Goal: Task Accomplishment & Management: Use online tool/utility

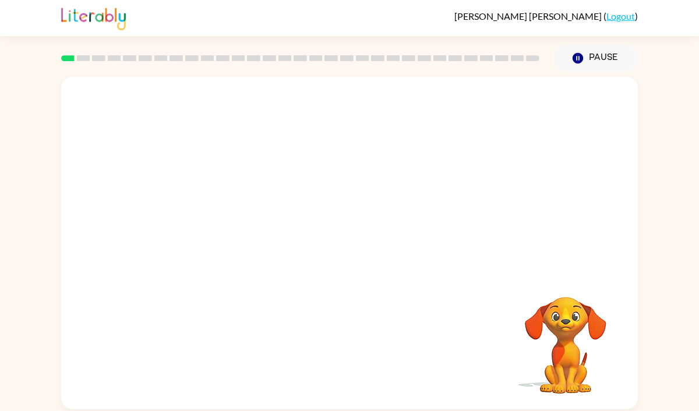
drag, startPoint x: 569, startPoint y: 306, endPoint x: 582, endPoint y: 308, distance: 13.6
click at [582, 308] on video "Your browser must support playing .mp4 files to use Literably. Please try using…" at bounding box center [565, 337] width 116 height 116
drag, startPoint x: 562, startPoint y: 374, endPoint x: 521, endPoint y: 264, distance: 117.4
click at [522, 266] on div "Your browser must support playing .mp4 files to use Literably. Please try using…" at bounding box center [349, 243] width 577 height 333
click at [208, 226] on video "Your browser must support playing .mp4 files to use Literably. Please try using…" at bounding box center [349, 175] width 577 height 196
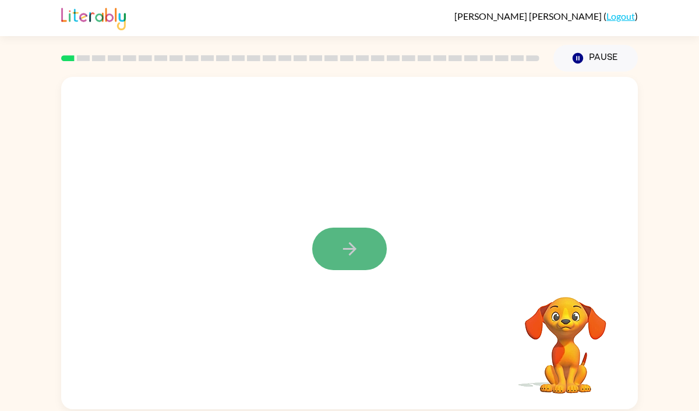
click at [349, 249] on icon "button" at bounding box center [348, 248] width 13 height 13
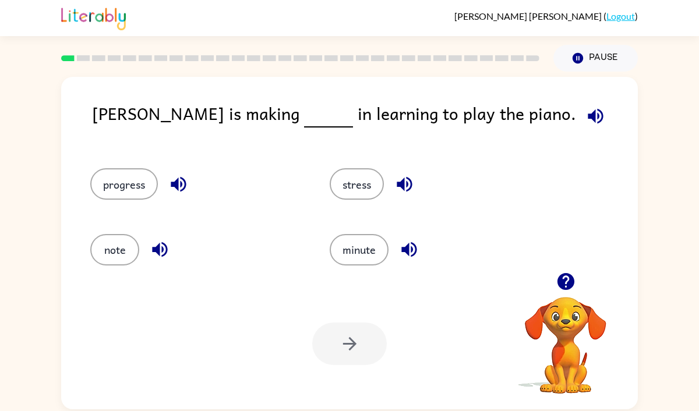
click at [560, 285] on icon "button" at bounding box center [565, 281] width 17 height 17
click at [136, 181] on button "progress" at bounding box center [124, 183] width 68 height 31
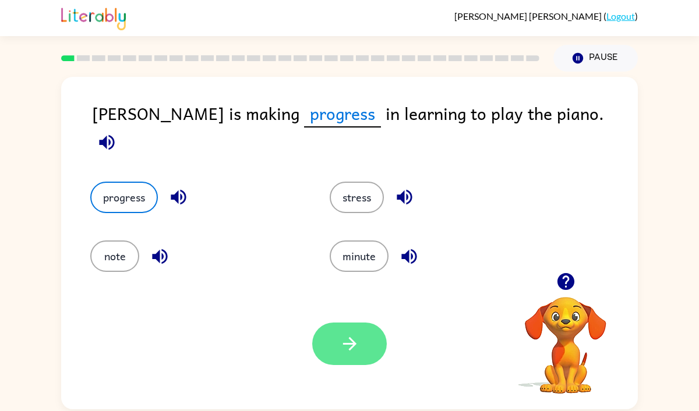
click at [354, 351] on icon "button" at bounding box center [350, 344] width 20 height 20
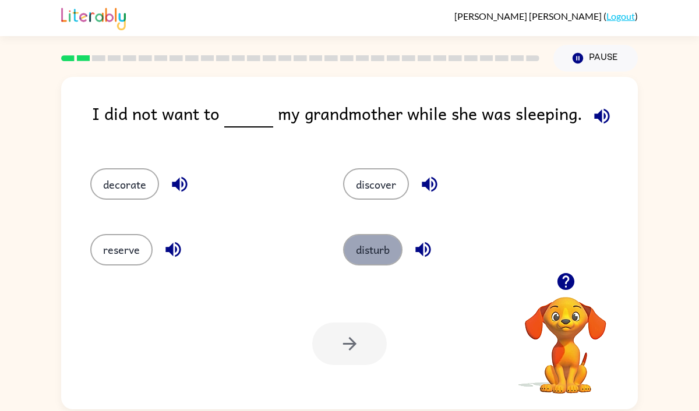
click at [363, 257] on button "disturb" at bounding box center [372, 249] width 59 height 31
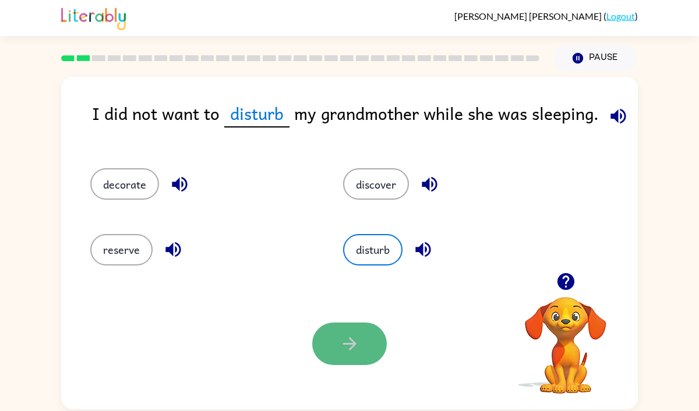
click at [359, 346] on icon "button" at bounding box center [350, 344] width 20 height 20
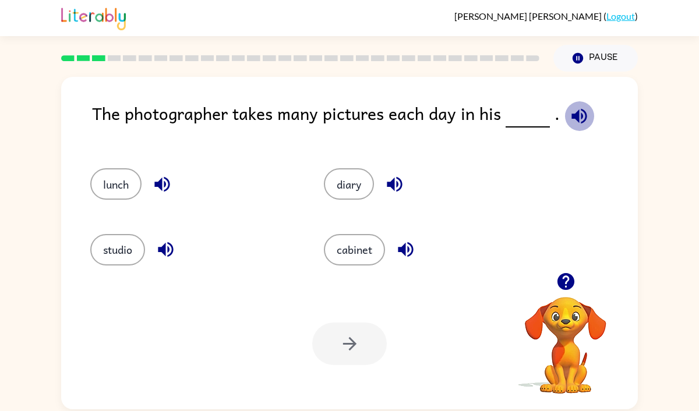
drag, startPoint x: 578, startPoint y: 111, endPoint x: 549, endPoint y: 111, distance: 28.5
click at [574, 111] on icon "button" at bounding box center [578, 115] width 15 height 15
click at [579, 123] on icon "button" at bounding box center [579, 116] width 20 height 20
click at [136, 255] on button "studio" at bounding box center [117, 249] width 55 height 31
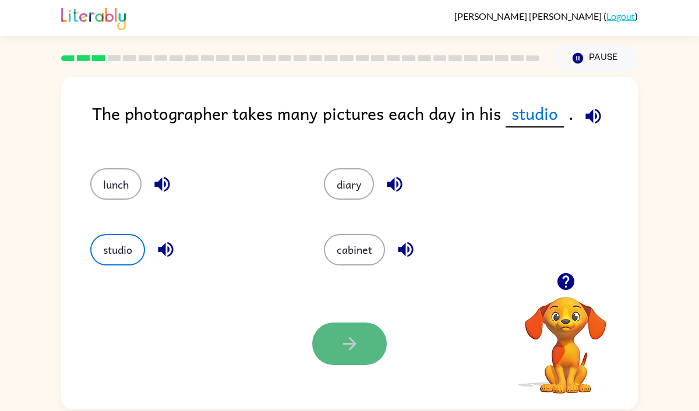
click at [370, 342] on button "button" at bounding box center [349, 344] width 75 height 43
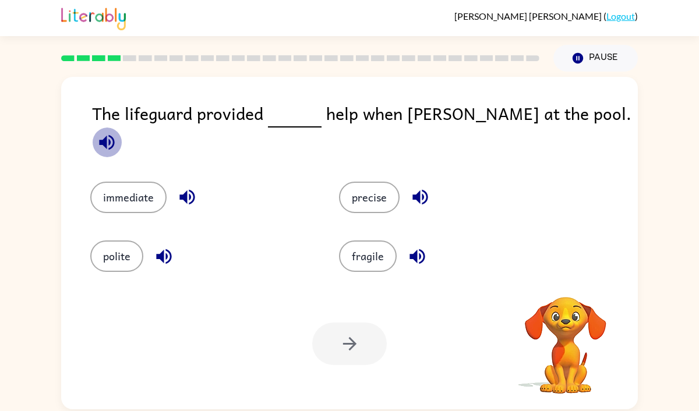
click at [117, 132] on icon "button" at bounding box center [107, 142] width 20 height 20
click at [189, 190] on icon "button" at bounding box center [186, 197] width 15 height 15
click at [127, 193] on button "immediate" at bounding box center [128, 197] width 76 height 31
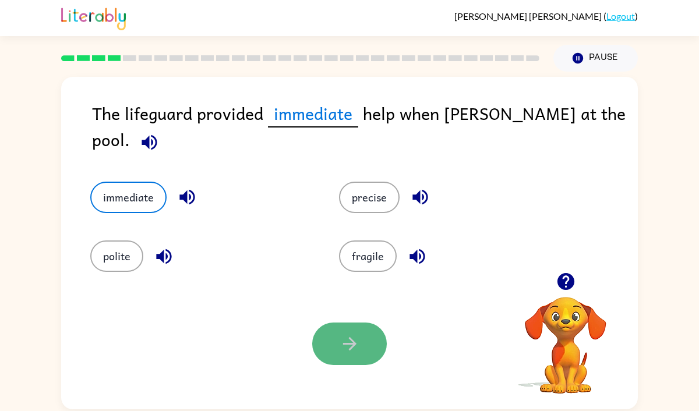
click at [330, 350] on button "button" at bounding box center [349, 344] width 75 height 43
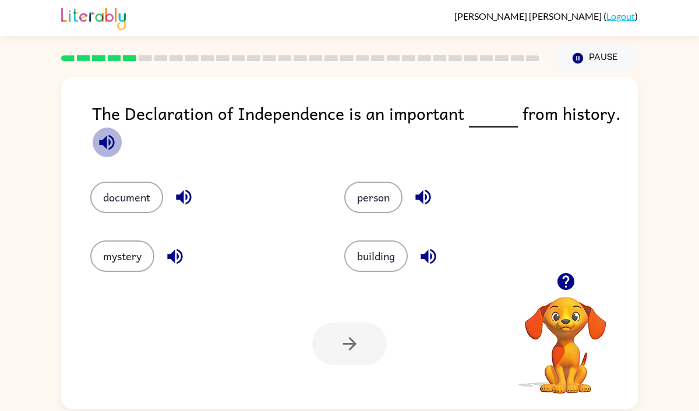
click at [107, 137] on icon "button" at bounding box center [107, 142] width 20 height 20
click at [179, 189] on icon "button" at bounding box center [184, 197] width 20 height 20
click at [151, 197] on button "document" at bounding box center [126, 197] width 73 height 31
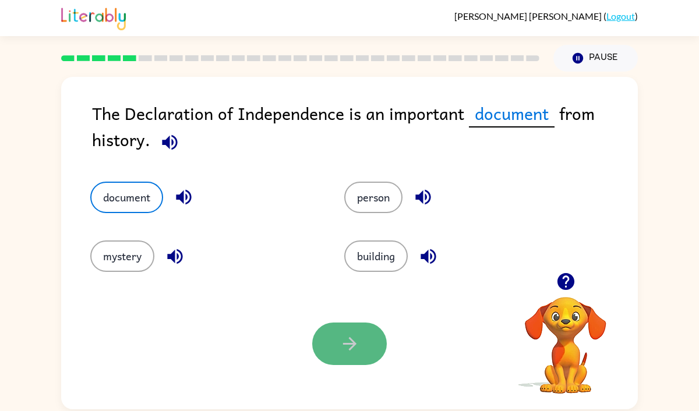
click at [348, 345] on icon "button" at bounding box center [350, 344] width 20 height 20
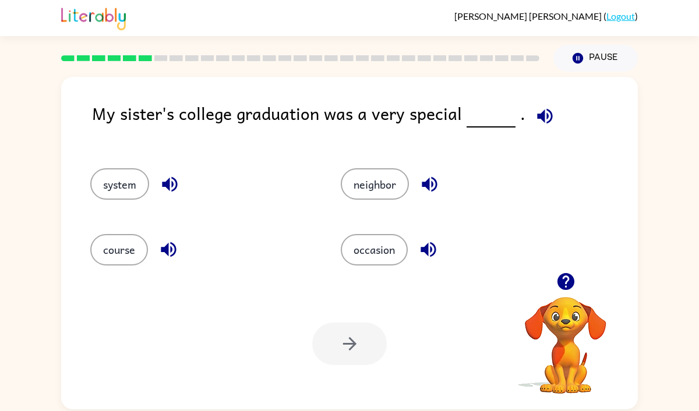
click at [533, 130] on div "My sister's college graduation was a very special ." at bounding box center [365, 122] width 546 height 45
click at [542, 120] on icon "button" at bounding box center [545, 116] width 20 height 20
click at [377, 246] on button "occasion" at bounding box center [374, 249] width 67 height 31
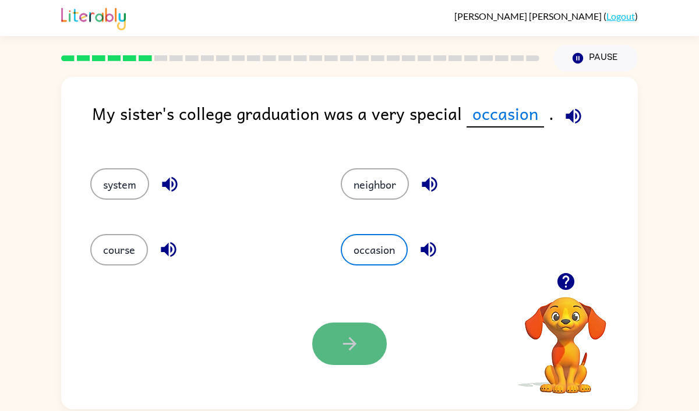
click at [375, 343] on button "button" at bounding box center [349, 344] width 75 height 43
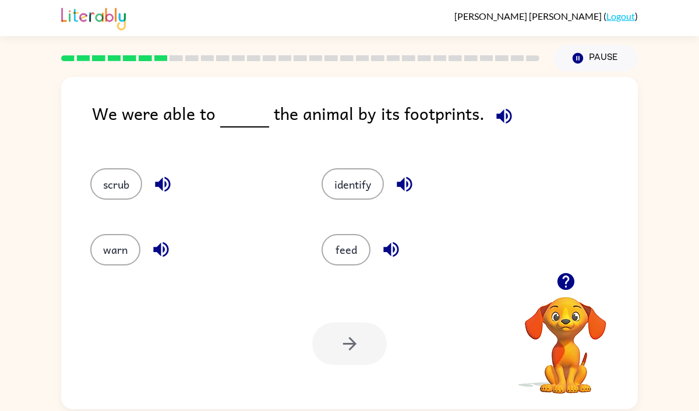
click at [504, 114] on icon "button" at bounding box center [504, 116] width 20 height 20
click at [359, 183] on button "identify" at bounding box center [352, 183] width 62 height 31
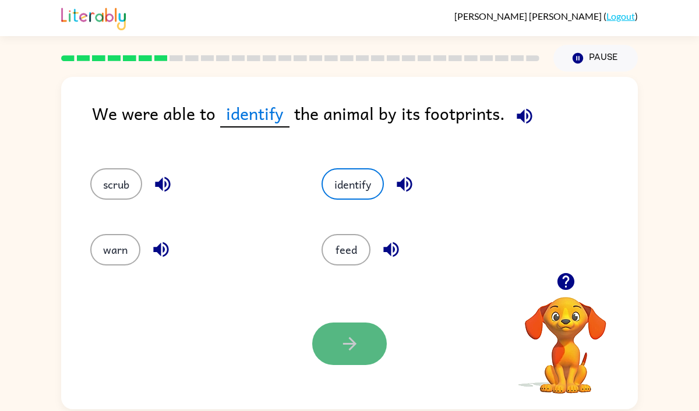
click at [336, 338] on button "button" at bounding box center [349, 344] width 75 height 43
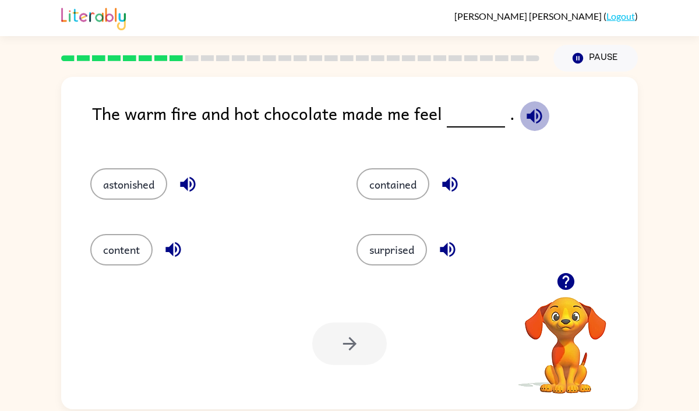
click at [519, 118] on button "button" at bounding box center [534, 116] width 30 height 30
click at [188, 188] on icon "button" at bounding box center [187, 184] width 15 height 15
click at [178, 249] on icon "button" at bounding box center [173, 249] width 20 height 20
click at [448, 179] on icon "button" at bounding box center [450, 184] width 20 height 20
click at [448, 255] on icon "button" at bounding box center [447, 249] width 20 height 20
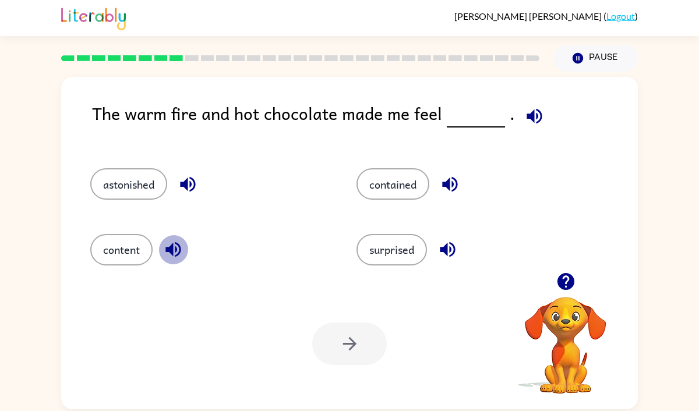
click at [178, 253] on icon "button" at bounding box center [173, 249] width 20 height 20
click at [457, 184] on icon "button" at bounding box center [449, 184] width 15 height 15
click at [174, 251] on icon "button" at bounding box center [172, 249] width 15 height 15
click at [189, 186] on icon "button" at bounding box center [188, 184] width 20 height 20
click at [373, 195] on button "contained" at bounding box center [392, 183] width 73 height 31
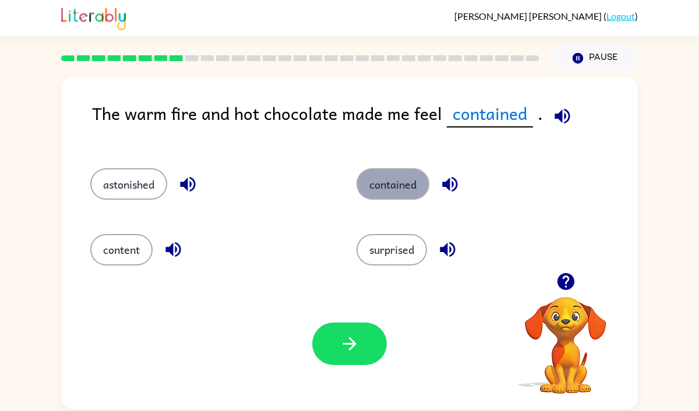
click at [379, 175] on button "contained" at bounding box center [392, 183] width 73 height 31
click at [429, 179] on button "contained" at bounding box center [392, 183] width 73 height 31
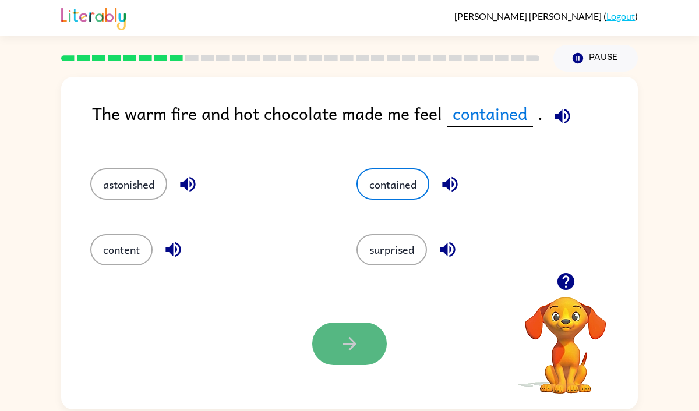
click at [345, 331] on button "button" at bounding box center [349, 344] width 75 height 43
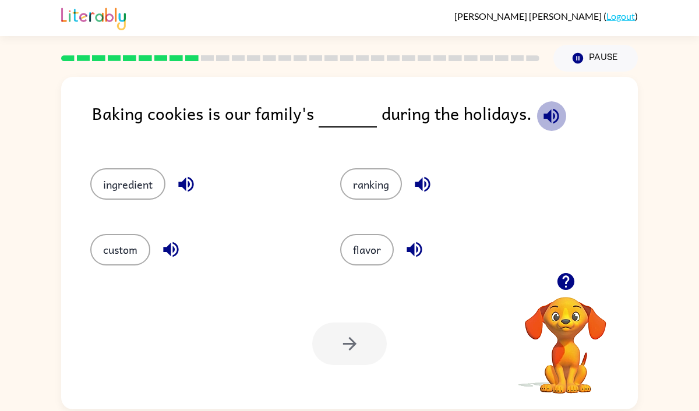
click at [541, 120] on icon "button" at bounding box center [551, 116] width 20 height 20
click at [426, 186] on icon "button" at bounding box center [422, 184] width 15 height 15
click at [416, 255] on icon "button" at bounding box center [414, 249] width 20 height 20
click at [192, 181] on icon "button" at bounding box center [185, 184] width 15 height 15
click at [168, 244] on icon "button" at bounding box center [171, 249] width 20 height 20
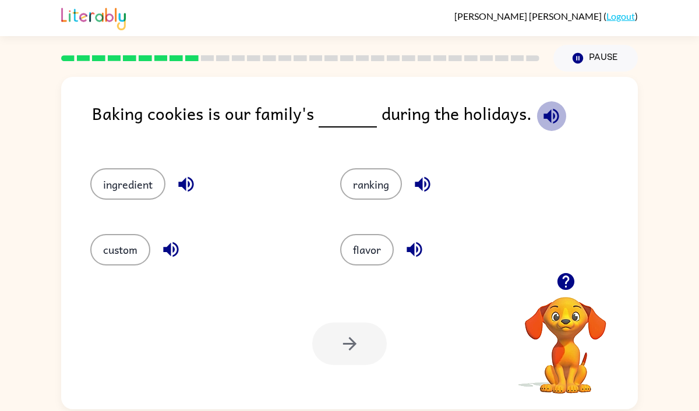
click at [541, 119] on icon "button" at bounding box center [551, 116] width 20 height 20
click at [416, 252] on icon "button" at bounding box center [414, 249] width 20 height 20
click at [109, 242] on button "custom" at bounding box center [120, 249] width 60 height 31
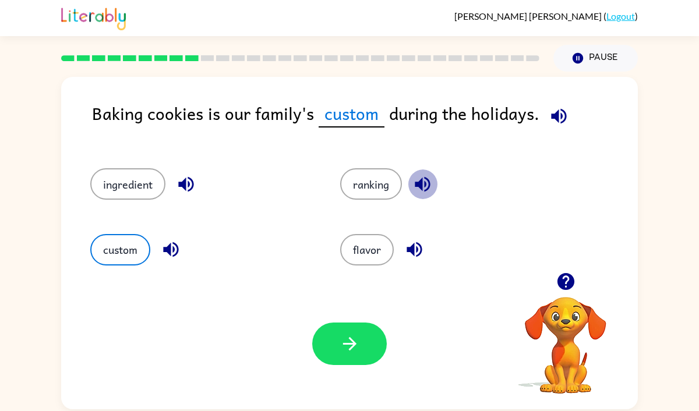
click at [420, 189] on icon "button" at bounding box center [422, 184] width 20 height 20
click at [382, 180] on button "ranking" at bounding box center [371, 183] width 62 height 31
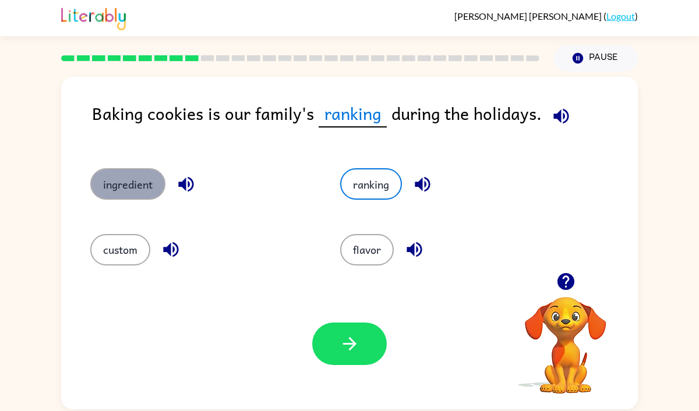
click at [121, 183] on button "ingredient" at bounding box center [127, 183] width 75 height 31
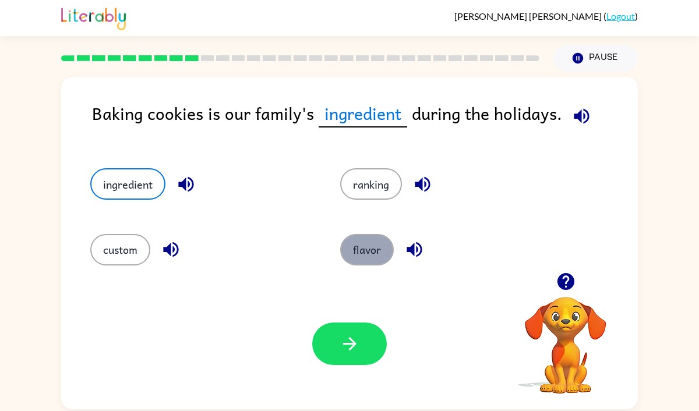
click at [348, 247] on button "flavor" at bounding box center [367, 249] width 54 height 31
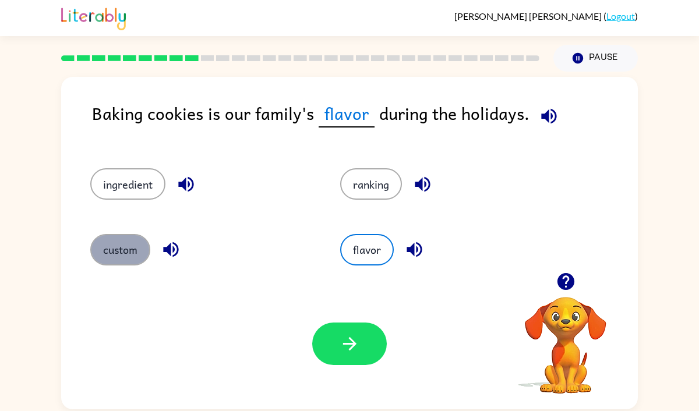
click at [121, 258] on button "custom" at bounding box center [120, 249] width 60 height 31
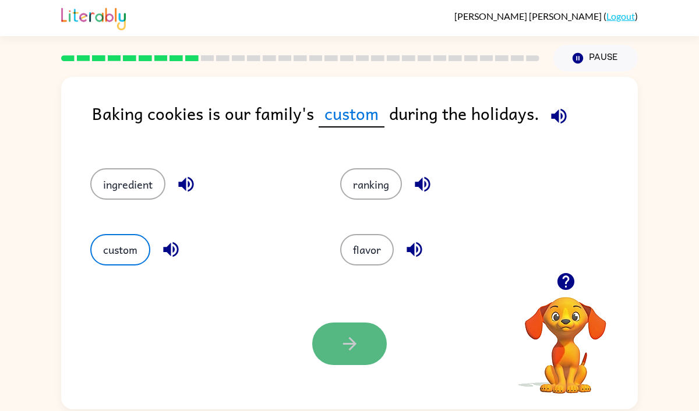
click at [340, 327] on button "button" at bounding box center [349, 344] width 75 height 43
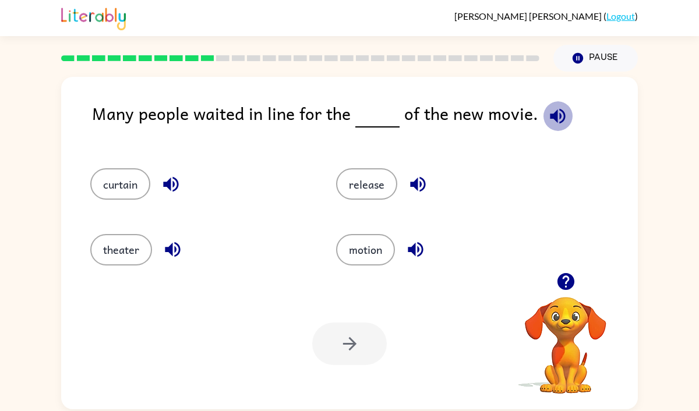
click at [556, 117] on icon "button" at bounding box center [557, 116] width 20 height 20
click at [376, 186] on button "release" at bounding box center [366, 183] width 61 height 31
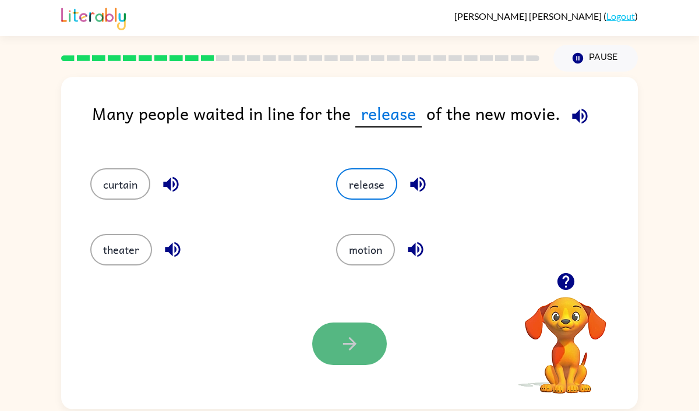
click at [342, 352] on icon "button" at bounding box center [350, 344] width 20 height 20
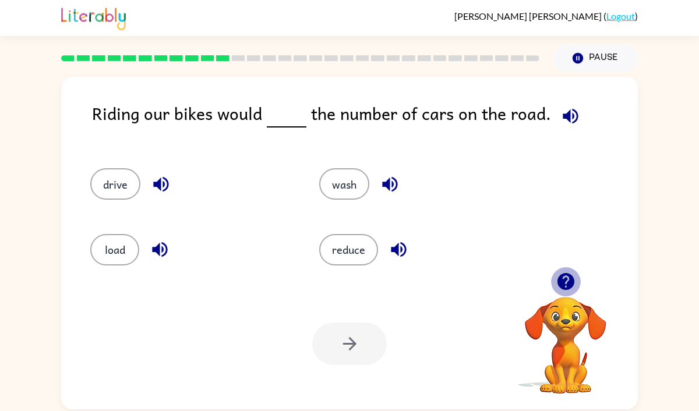
click at [564, 273] on icon "button" at bounding box center [566, 281] width 20 height 20
click at [567, 127] on button "button" at bounding box center [571, 116] width 30 height 30
click at [569, 115] on icon "button" at bounding box center [570, 116] width 20 height 20
click at [398, 255] on icon "button" at bounding box center [398, 249] width 15 height 15
click at [161, 246] on icon "button" at bounding box center [160, 249] width 20 height 20
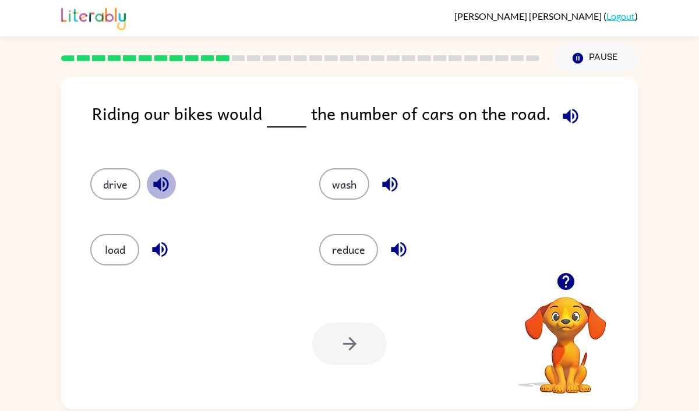
click at [168, 182] on icon "button" at bounding box center [160, 184] width 15 height 15
click at [125, 182] on button "drive" at bounding box center [115, 183] width 50 height 31
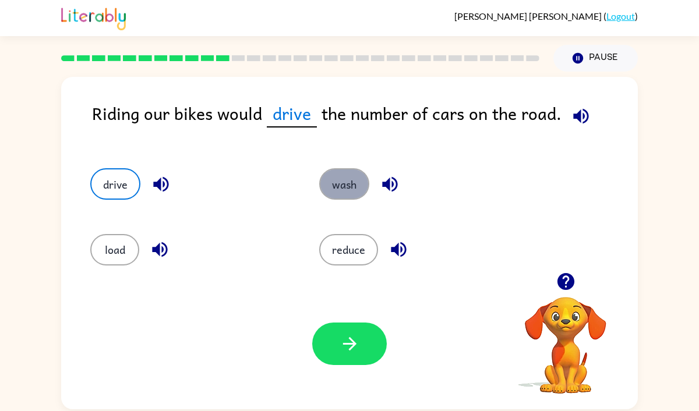
click at [354, 182] on button "wash" at bounding box center [344, 183] width 50 height 31
click at [579, 116] on icon "button" at bounding box center [581, 116] width 20 height 20
click at [357, 185] on button "wash" at bounding box center [344, 183] width 50 height 31
click at [84, 259] on div "load" at bounding box center [182, 244] width 229 height 65
click at [111, 186] on button "drive" at bounding box center [115, 183] width 50 height 31
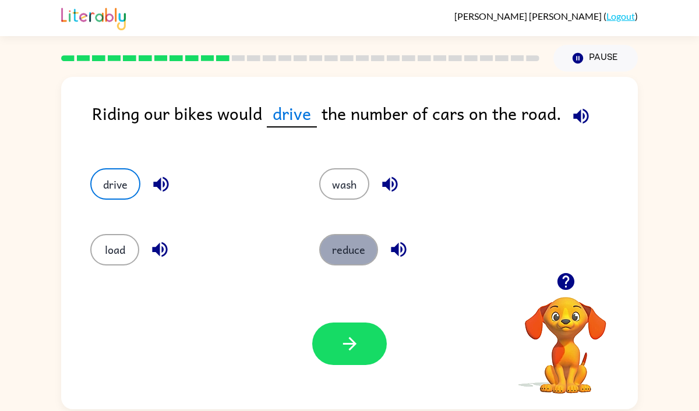
click at [363, 245] on button "reduce" at bounding box center [348, 249] width 59 height 31
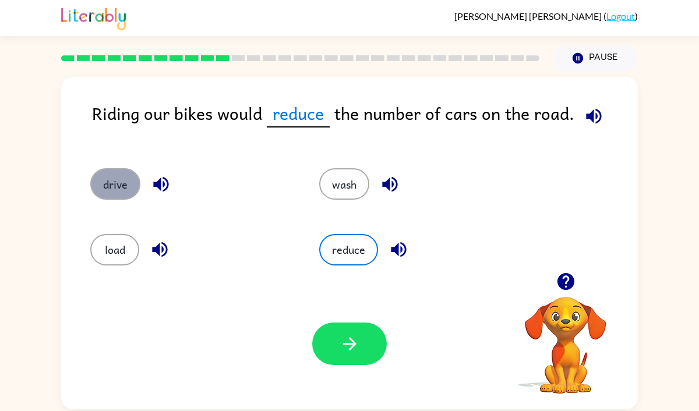
click at [101, 184] on button "drive" at bounding box center [115, 183] width 50 height 31
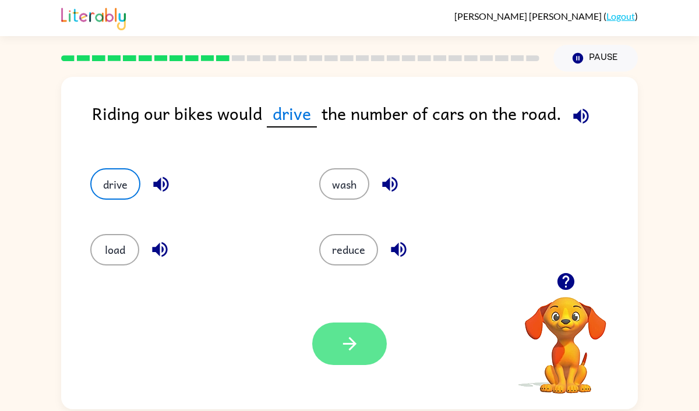
click at [335, 338] on button "button" at bounding box center [349, 344] width 75 height 43
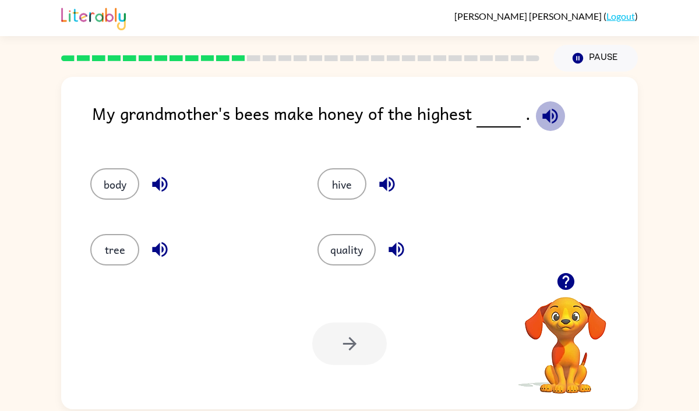
drag, startPoint x: 550, startPoint y: 121, endPoint x: 535, endPoint y: 124, distance: 15.5
click at [540, 124] on icon "button" at bounding box center [550, 116] width 20 height 20
click at [383, 178] on icon "button" at bounding box center [387, 184] width 20 height 20
click at [342, 183] on button "hive" at bounding box center [341, 183] width 49 height 31
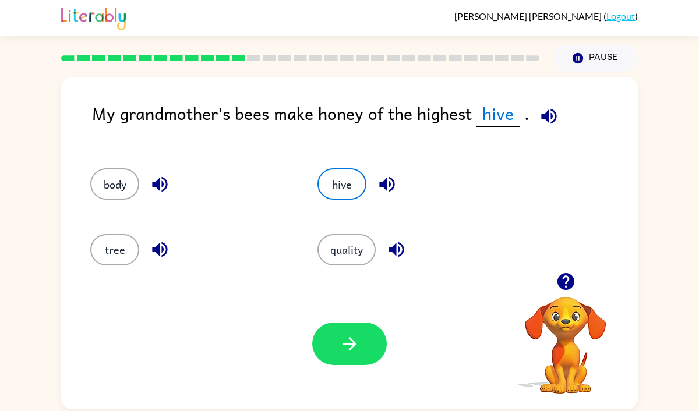
click at [393, 181] on icon "button" at bounding box center [386, 184] width 15 height 15
click at [351, 260] on button "quality" at bounding box center [346, 249] width 58 height 31
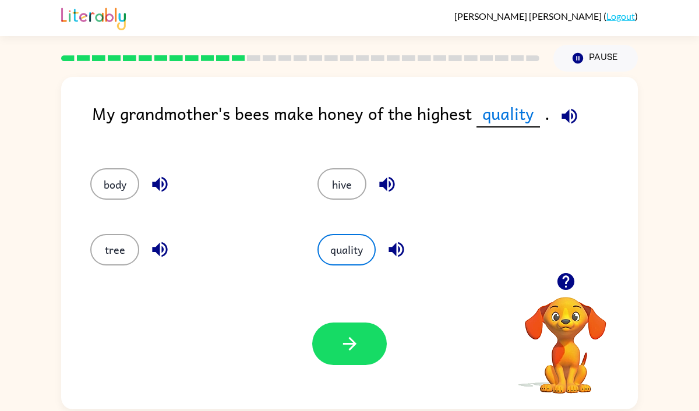
click at [407, 244] on icon "button" at bounding box center [396, 249] width 20 height 20
click at [569, 119] on icon "button" at bounding box center [569, 116] width 20 height 20
click at [351, 347] on icon "button" at bounding box center [350, 344] width 20 height 20
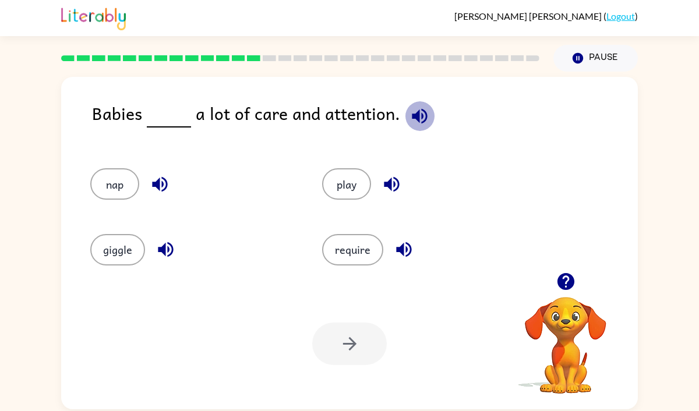
click at [409, 111] on icon "button" at bounding box center [419, 116] width 20 height 20
click at [362, 256] on button "require" at bounding box center [352, 249] width 61 height 31
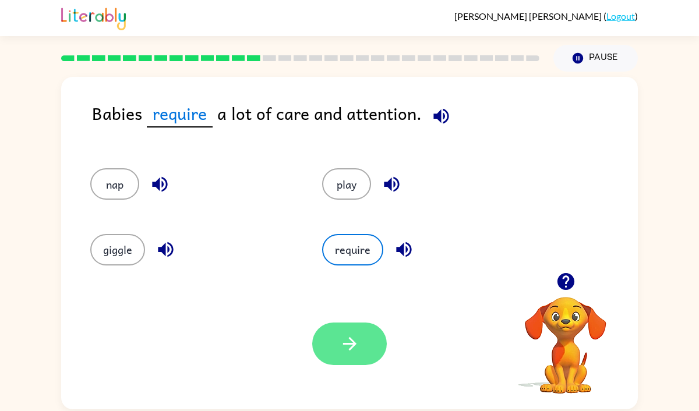
click at [348, 358] on button "button" at bounding box center [349, 344] width 75 height 43
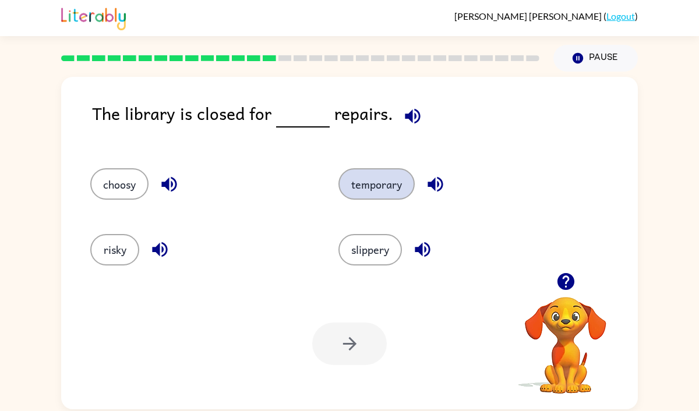
click at [380, 179] on button "temporary" at bounding box center [376, 183] width 76 height 31
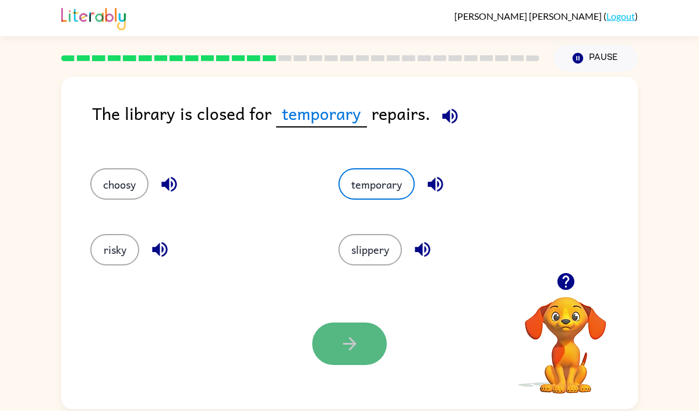
click at [350, 341] on icon "button" at bounding box center [350, 344] width 20 height 20
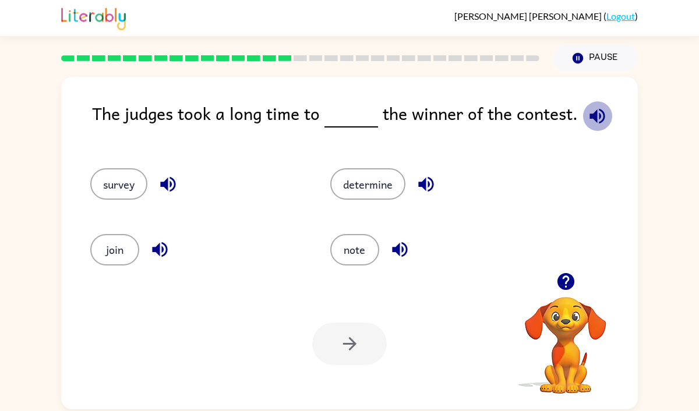
click at [600, 115] on icon "button" at bounding box center [596, 115] width 15 height 15
click at [420, 181] on icon "button" at bounding box center [426, 184] width 20 height 20
click at [169, 191] on icon "button" at bounding box center [168, 184] width 20 height 20
click at [164, 252] on icon "button" at bounding box center [160, 249] width 20 height 20
click at [407, 250] on icon "button" at bounding box center [399, 249] width 15 height 15
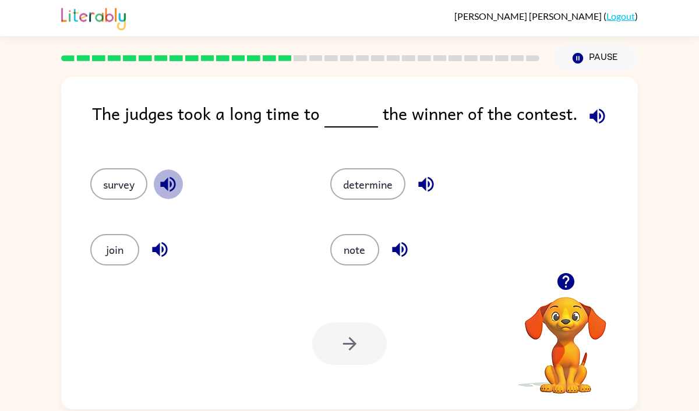
click at [163, 196] on button "button" at bounding box center [168, 184] width 30 height 30
click at [101, 176] on button "survey" at bounding box center [118, 183] width 57 height 31
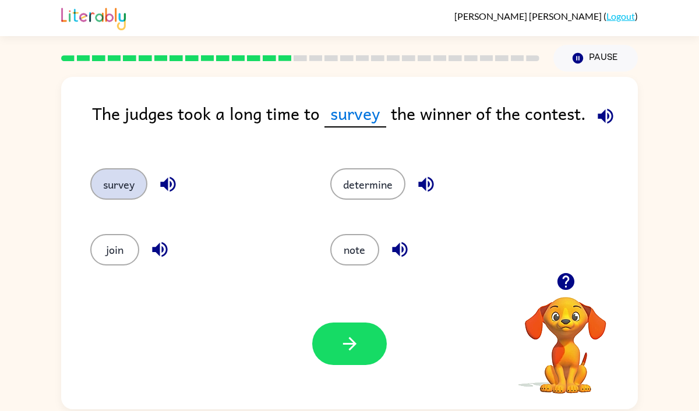
click at [122, 194] on button "survey" at bounding box center [118, 183] width 57 height 31
drag, startPoint x: 330, startPoint y: 116, endPoint x: 382, endPoint y: 124, distance: 52.5
click at [382, 124] on span "survey" at bounding box center [355, 113] width 62 height 27
click at [366, 119] on span "survey" at bounding box center [355, 113] width 62 height 27
drag, startPoint x: 101, startPoint y: 181, endPoint x: 129, endPoint y: 182, distance: 27.4
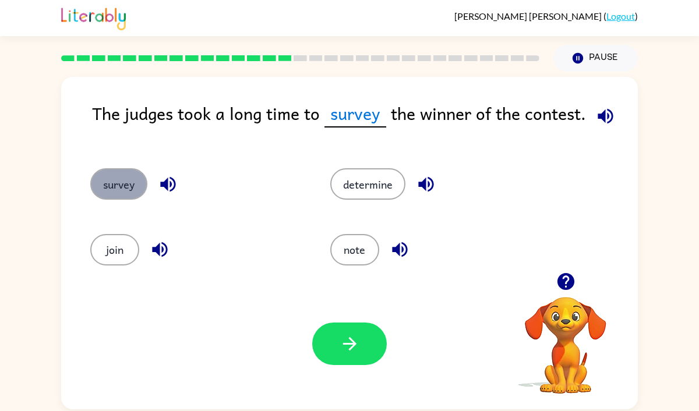
click at [129, 182] on button "survey" at bounding box center [118, 183] width 57 height 31
click at [129, 192] on button "survey" at bounding box center [118, 183] width 57 height 31
click at [118, 191] on button "survey" at bounding box center [118, 183] width 57 height 31
click at [172, 188] on icon "button" at bounding box center [168, 184] width 20 height 20
click at [165, 177] on icon "button" at bounding box center [168, 184] width 20 height 20
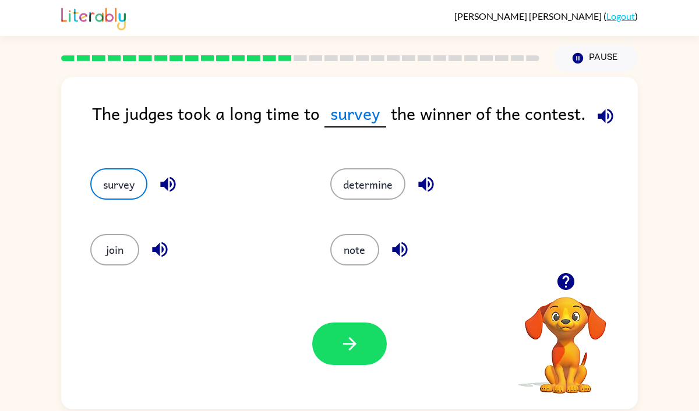
click at [155, 261] on button "button" at bounding box center [160, 250] width 30 height 30
click at [102, 256] on button "join" at bounding box center [114, 249] width 49 height 31
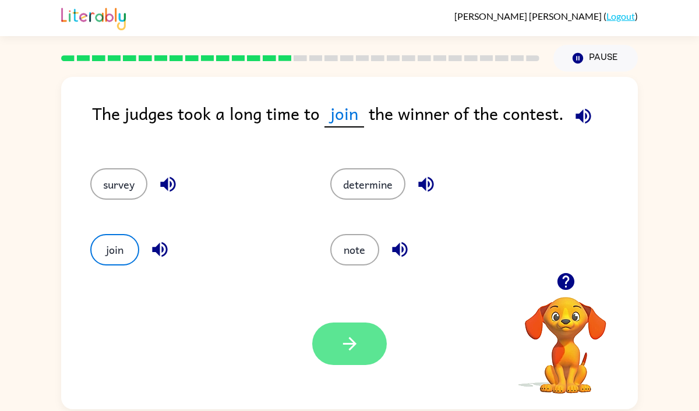
click at [349, 343] on icon "button" at bounding box center [350, 344] width 20 height 20
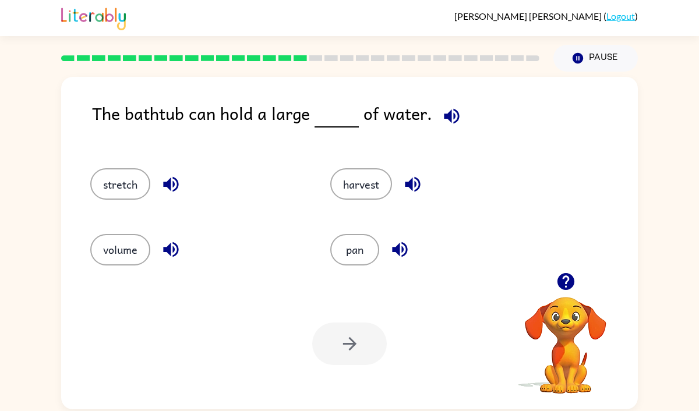
click at [444, 116] on icon "button" at bounding box center [451, 115] width 15 height 15
click at [173, 242] on icon "button" at bounding box center [171, 249] width 20 height 20
click at [123, 250] on button "volume" at bounding box center [120, 249] width 60 height 31
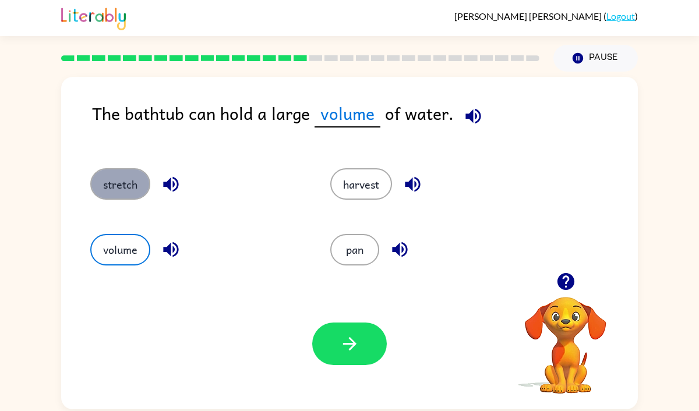
click at [123, 199] on button "stretch" at bounding box center [120, 183] width 60 height 31
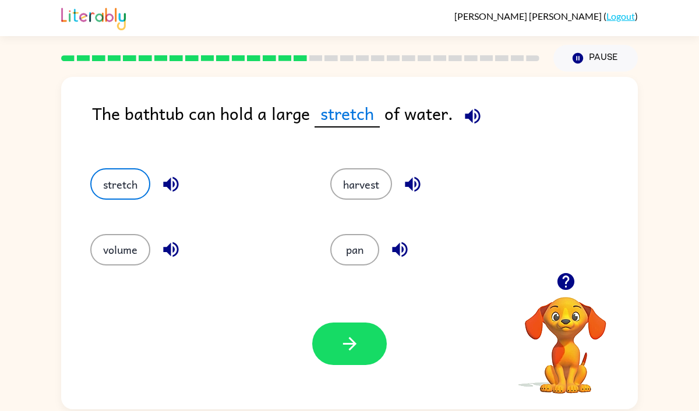
click at [177, 179] on icon "button" at bounding box center [171, 184] width 20 height 20
click at [372, 199] on button "harvest" at bounding box center [361, 183] width 62 height 31
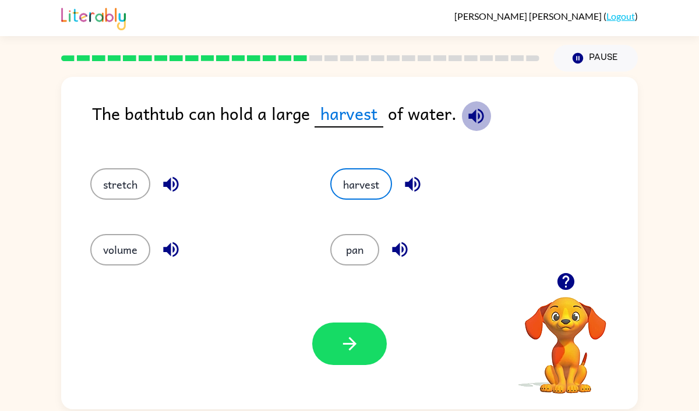
click at [476, 110] on icon "button" at bounding box center [475, 115] width 15 height 15
click at [402, 192] on button "button" at bounding box center [413, 184] width 30 height 30
click at [400, 240] on icon "button" at bounding box center [400, 249] width 20 height 20
click at [135, 195] on button "stretch" at bounding box center [120, 183] width 60 height 31
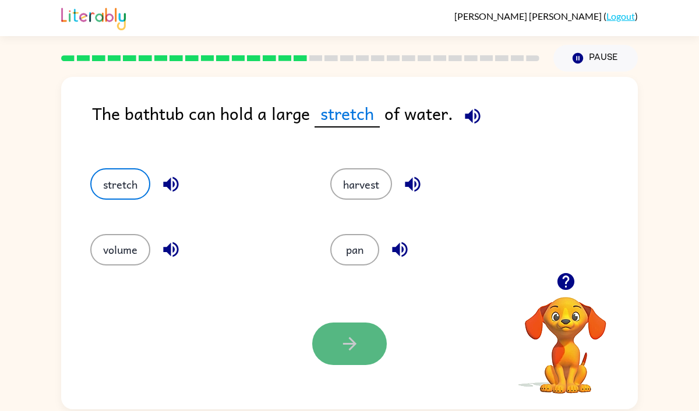
click at [354, 357] on button "button" at bounding box center [349, 344] width 75 height 43
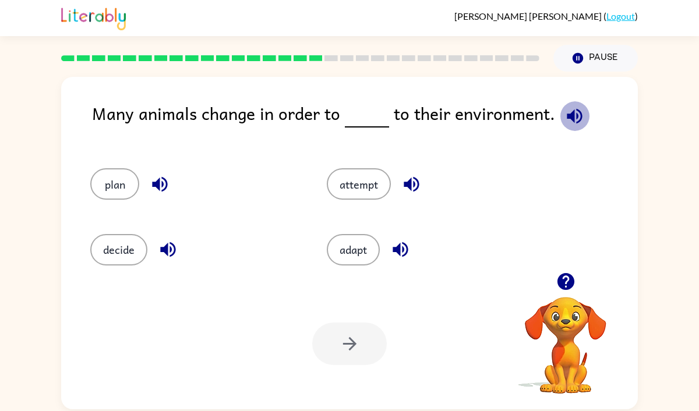
click at [569, 115] on icon "button" at bounding box center [574, 116] width 20 height 20
click at [564, 276] on icon "button" at bounding box center [566, 281] width 20 height 20
click at [574, 119] on icon "button" at bounding box center [574, 116] width 20 height 20
click at [351, 263] on button "adapt" at bounding box center [353, 249] width 53 height 31
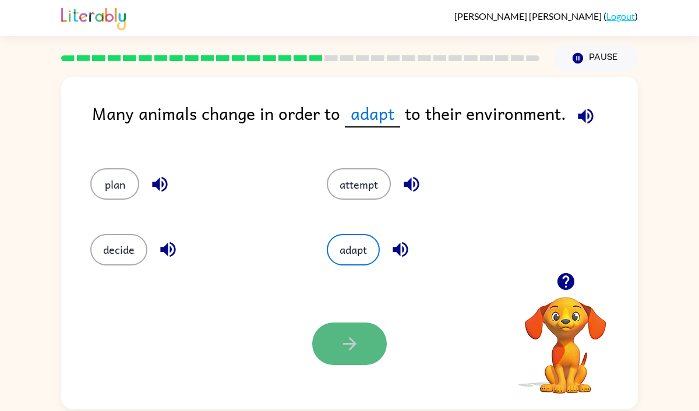
click at [348, 334] on icon "button" at bounding box center [350, 344] width 20 height 20
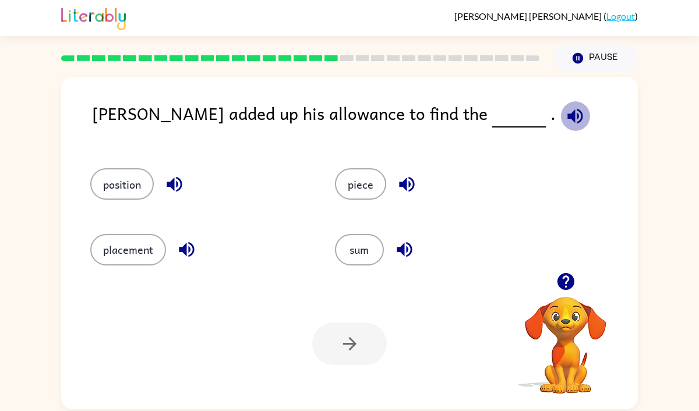
click at [565, 116] on icon "button" at bounding box center [575, 116] width 20 height 20
click at [372, 259] on button "sum" at bounding box center [359, 249] width 49 height 31
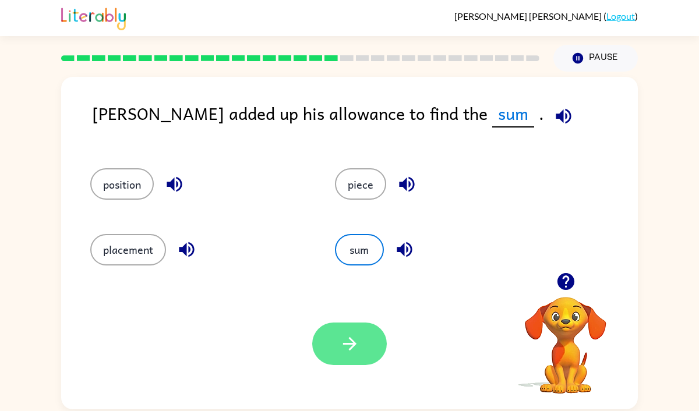
click at [342, 341] on icon "button" at bounding box center [350, 344] width 20 height 20
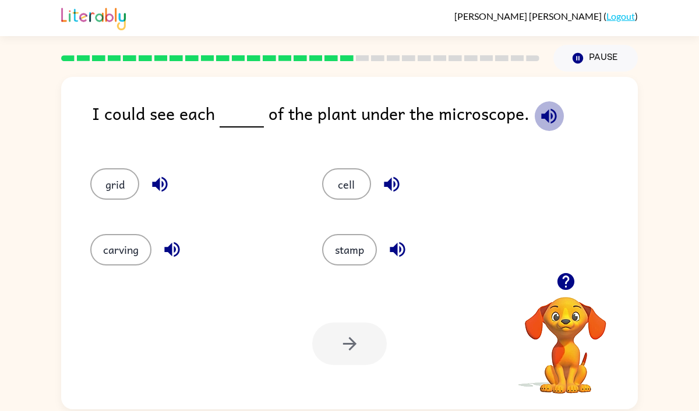
click at [543, 113] on icon "button" at bounding box center [548, 115] width 15 height 15
click at [542, 115] on icon "button" at bounding box center [548, 115] width 15 height 15
click at [395, 178] on icon "button" at bounding box center [391, 184] width 15 height 15
click at [352, 176] on button "cell" at bounding box center [346, 183] width 49 height 31
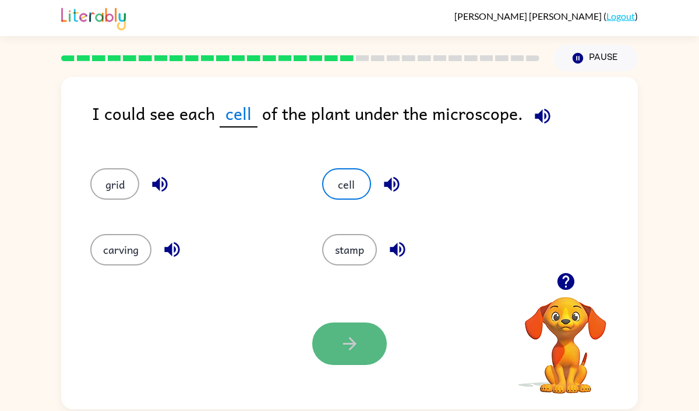
click at [370, 348] on button "button" at bounding box center [349, 344] width 75 height 43
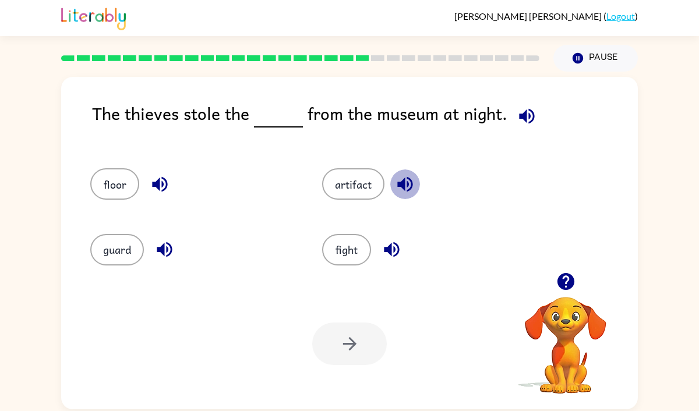
click at [401, 186] on icon "button" at bounding box center [404, 184] width 15 height 15
click at [350, 185] on button "artifact" at bounding box center [353, 183] width 62 height 31
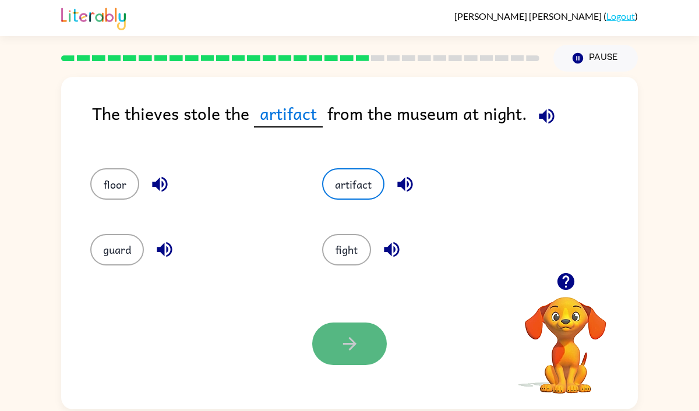
click at [338, 337] on button "button" at bounding box center [349, 344] width 75 height 43
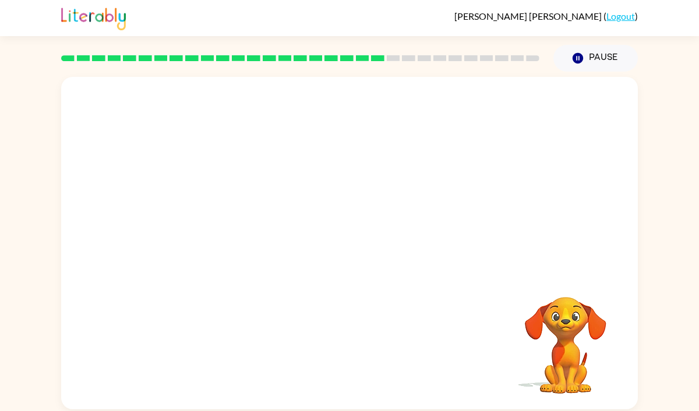
drag, startPoint x: 573, startPoint y: 322, endPoint x: 479, endPoint y: 312, distance: 94.9
click at [241, 239] on video "Your browser must support playing .mp4 files to use Literably. Please try using…" at bounding box center [349, 175] width 577 height 196
click at [349, 250] on icon "button" at bounding box center [350, 249] width 20 height 20
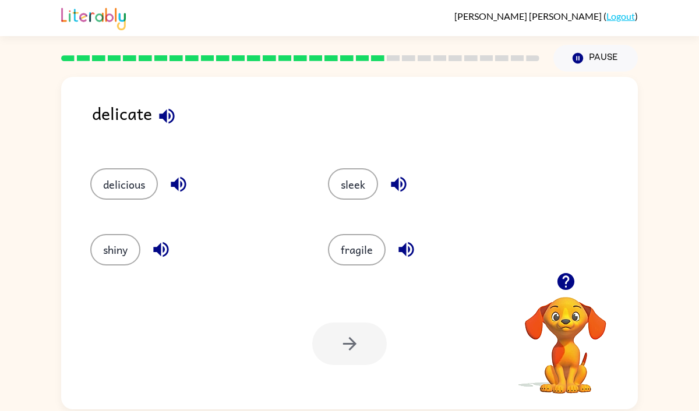
click at [164, 114] on icon "button" at bounding box center [166, 115] width 15 height 15
click at [359, 244] on button "fragile" at bounding box center [357, 249] width 58 height 31
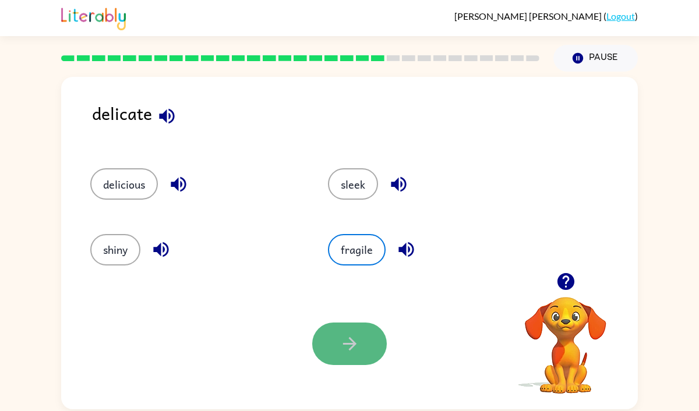
click at [327, 354] on button "button" at bounding box center [349, 344] width 75 height 43
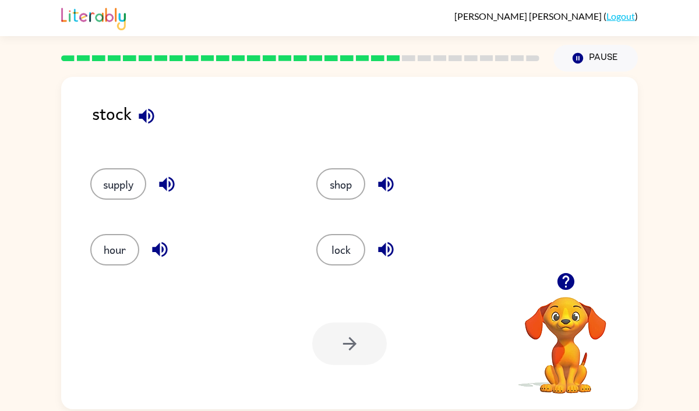
click at [146, 108] on icon "button" at bounding box center [146, 116] width 20 height 20
click at [108, 185] on button "supply" at bounding box center [118, 183] width 56 height 31
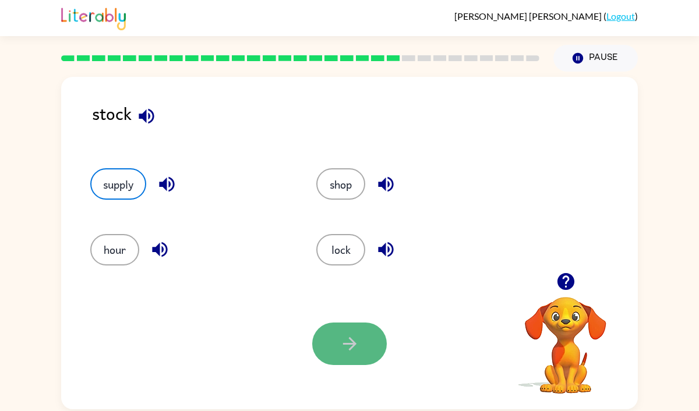
click at [333, 352] on button "button" at bounding box center [349, 344] width 75 height 43
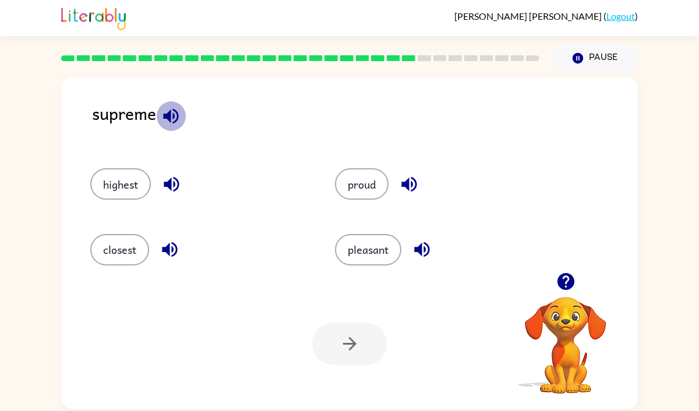
click at [176, 113] on icon "button" at bounding box center [170, 115] width 15 height 15
click at [172, 188] on icon "button" at bounding box center [171, 184] width 20 height 20
click at [123, 190] on button "highest" at bounding box center [120, 183] width 61 height 31
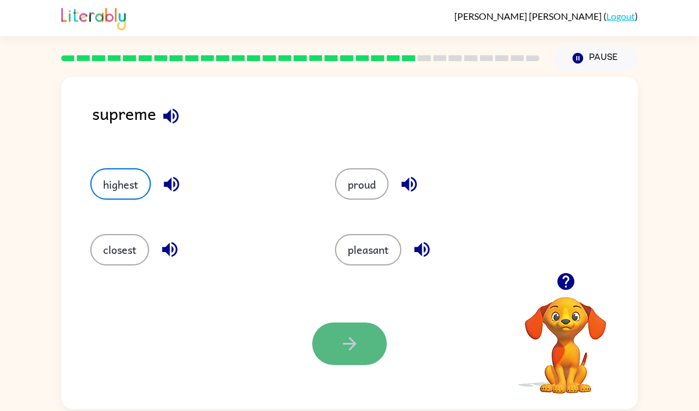
click at [336, 341] on button "button" at bounding box center [349, 344] width 75 height 43
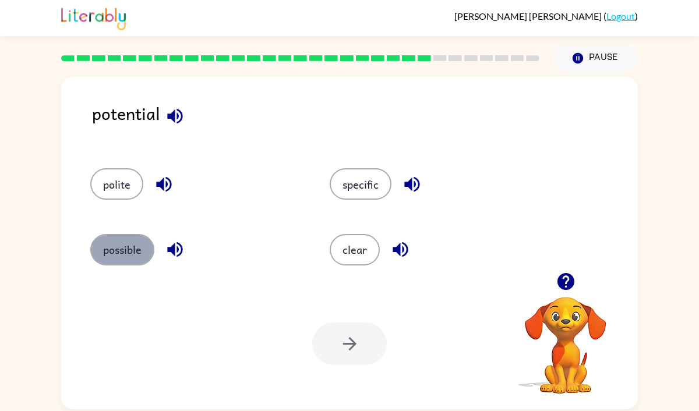
click at [119, 246] on button "possible" at bounding box center [122, 249] width 64 height 31
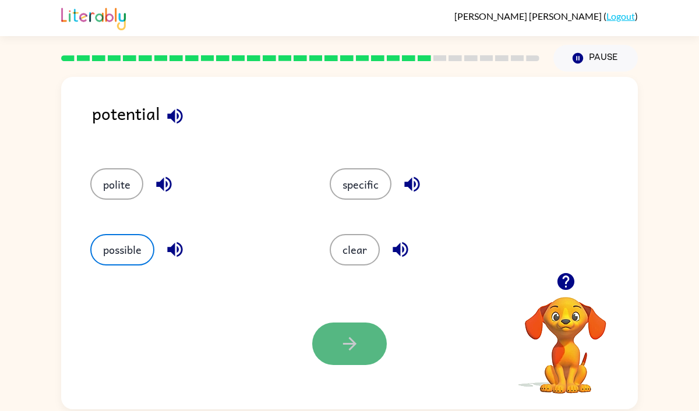
click at [347, 344] on icon "button" at bounding box center [348, 343] width 13 height 13
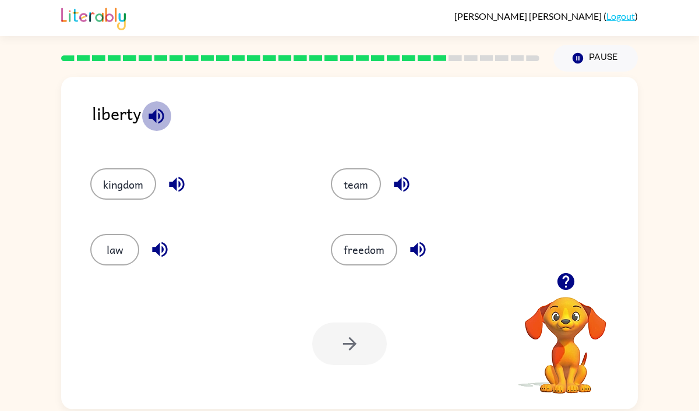
click at [169, 116] on button "button" at bounding box center [157, 116] width 30 height 30
click at [346, 259] on button "freedom" at bounding box center [364, 249] width 66 height 31
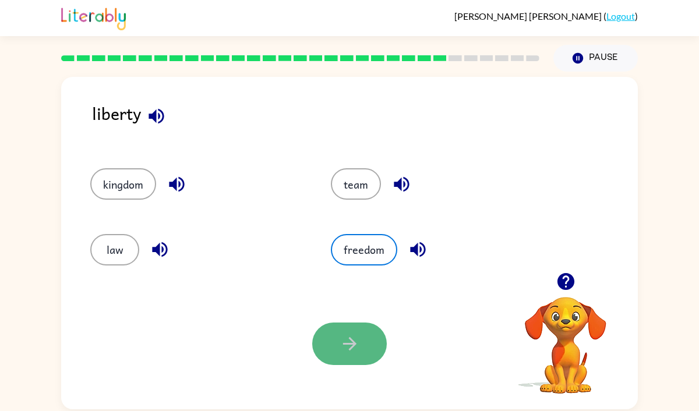
click at [350, 342] on icon "button" at bounding box center [350, 344] width 20 height 20
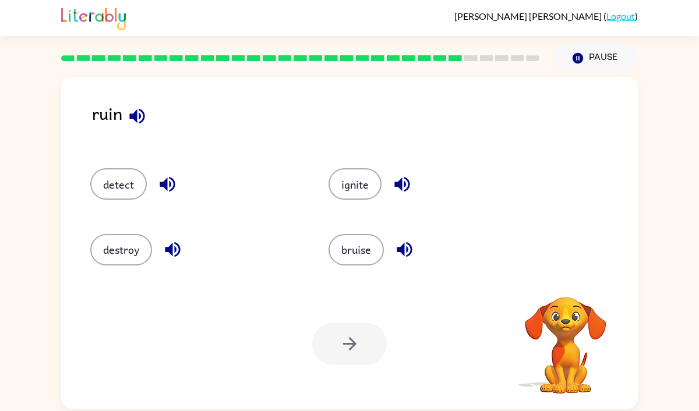
click at [140, 114] on icon "button" at bounding box center [136, 115] width 15 height 15
click at [131, 246] on button "destroy" at bounding box center [121, 249] width 62 height 31
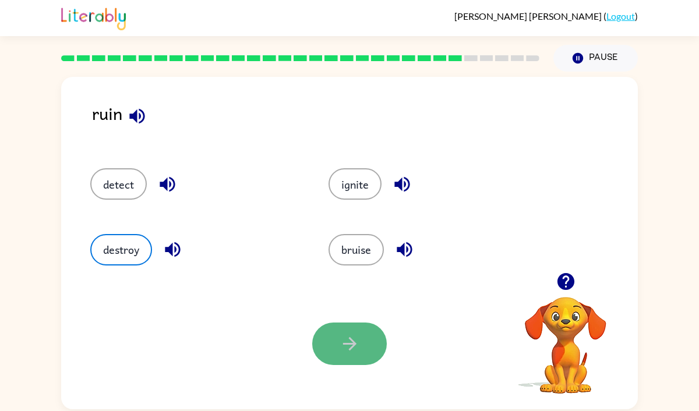
click at [344, 344] on icon "button" at bounding box center [348, 343] width 13 height 13
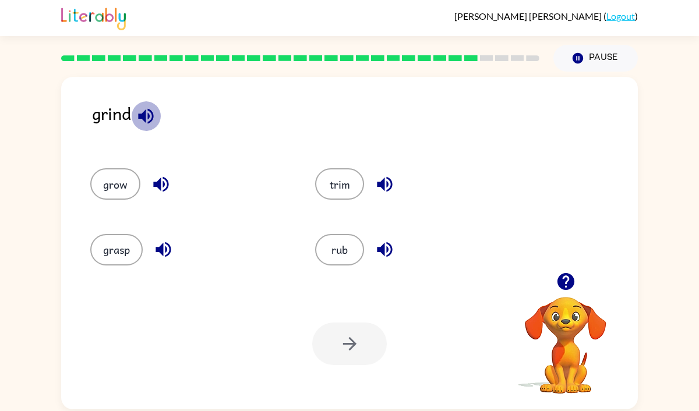
click at [151, 109] on icon "button" at bounding box center [146, 116] width 20 height 20
click at [168, 182] on icon "button" at bounding box center [161, 184] width 20 height 20
click at [165, 242] on icon "button" at bounding box center [163, 249] width 20 height 20
click at [384, 186] on icon "button" at bounding box center [384, 184] width 15 height 15
click at [390, 242] on icon "button" at bounding box center [384, 249] width 20 height 20
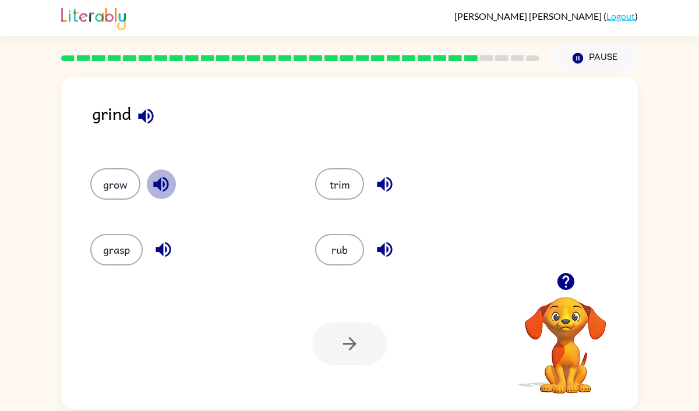
click at [164, 182] on icon "button" at bounding box center [160, 184] width 15 height 15
click at [111, 252] on button "grasp" at bounding box center [116, 249] width 52 height 31
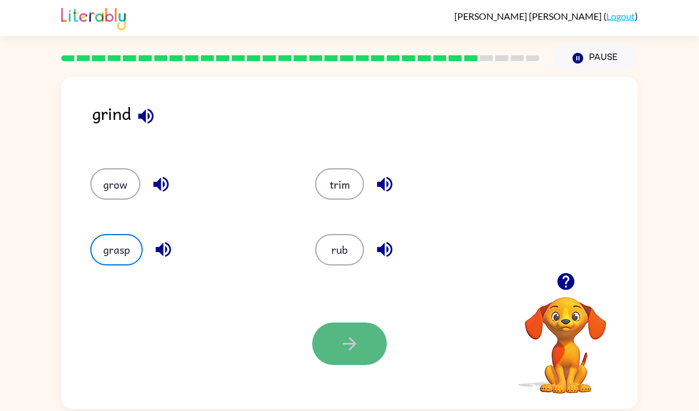
click at [363, 356] on button "button" at bounding box center [349, 344] width 75 height 43
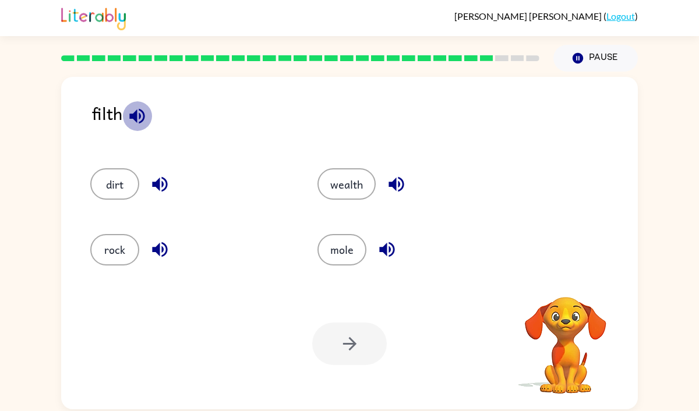
click at [140, 119] on icon "button" at bounding box center [137, 116] width 20 height 20
click at [116, 179] on button "dirt" at bounding box center [114, 183] width 49 height 31
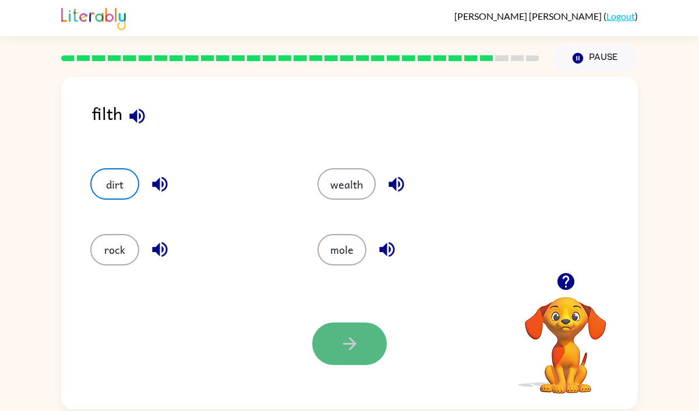
click at [349, 358] on button "button" at bounding box center [349, 344] width 75 height 43
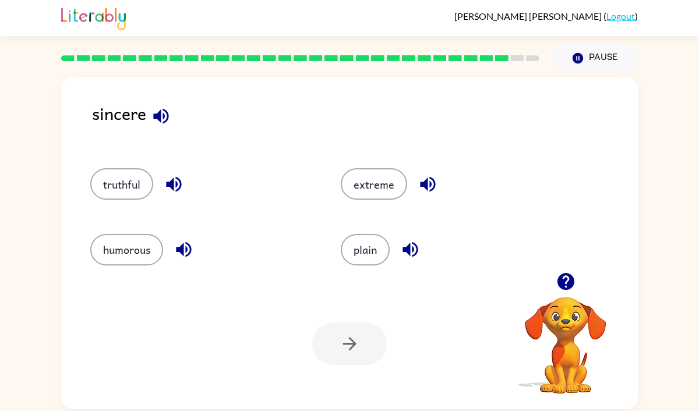
click at [161, 117] on icon "button" at bounding box center [160, 115] width 15 height 15
click at [177, 177] on icon "button" at bounding box center [173, 184] width 15 height 15
click at [188, 252] on icon "button" at bounding box center [184, 249] width 20 height 20
click at [431, 176] on icon "button" at bounding box center [428, 184] width 20 height 20
click at [162, 108] on icon "button" at bounding box center [161, 116] width 20 height 20
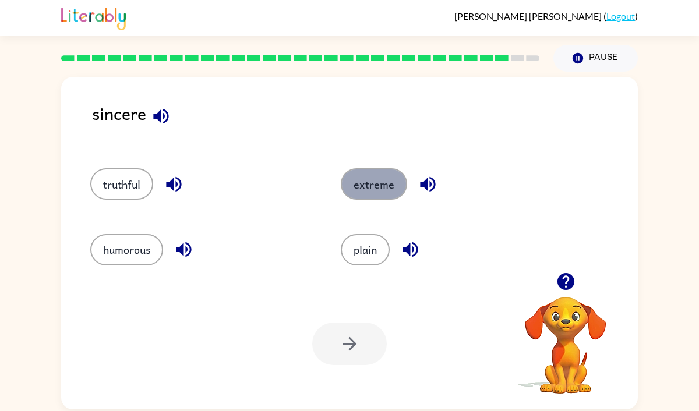
click at [389, 192] on button "extreme" at bounding box center [374, 183] width 66 height 31
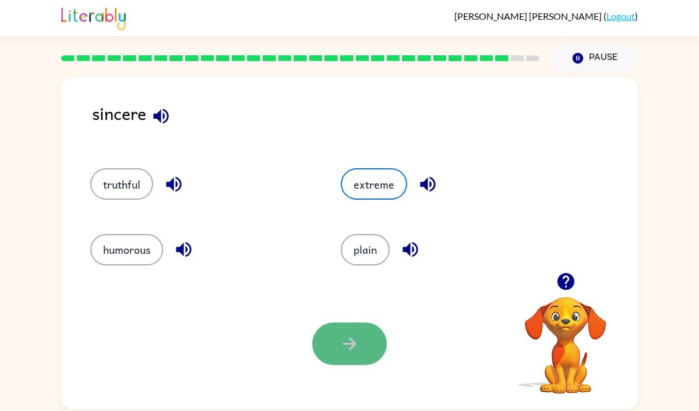
click at [333, 353] on button "button" at bounding box center [349, 344] width 75 height 43
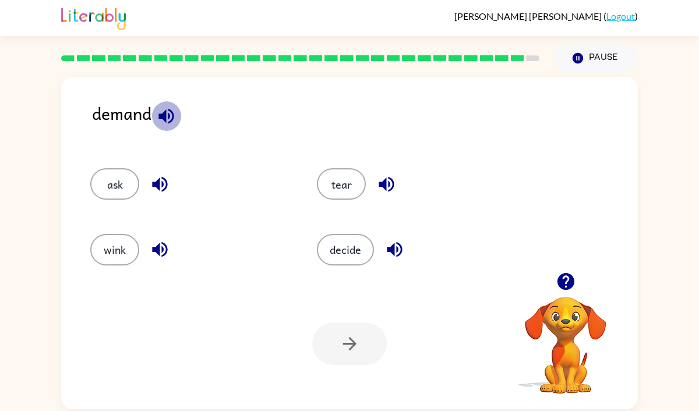
click at [164, 114] on icon "button" at bounding box center [165, 115] width 15 height 15
click at [366, 252] on button "decide" at bounding box center [345, 249] width 57 height 31
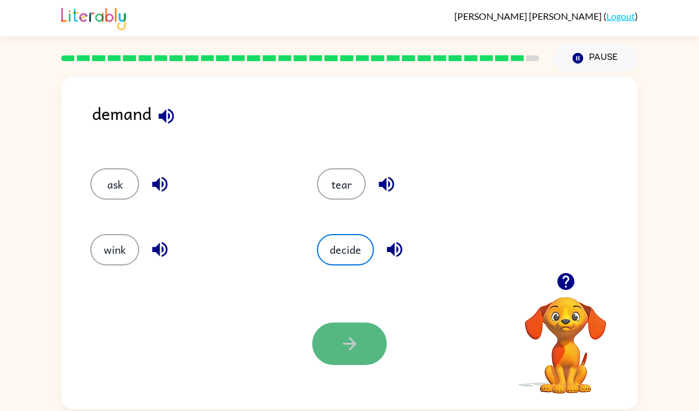
click at [369, 343] on button "button" at bounding box center [349, 344] width 75 height 43
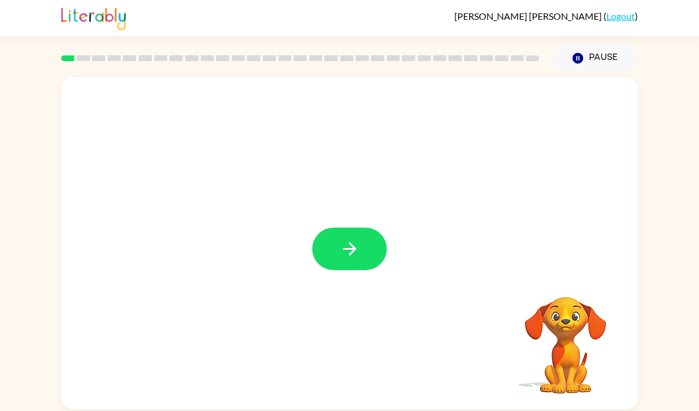
click at [351, 246] on div at bounding box center [349, 249] width 75 height 43
click at [351, 246] on icon "button" at bounding box center [348, 248] width 13 height 13
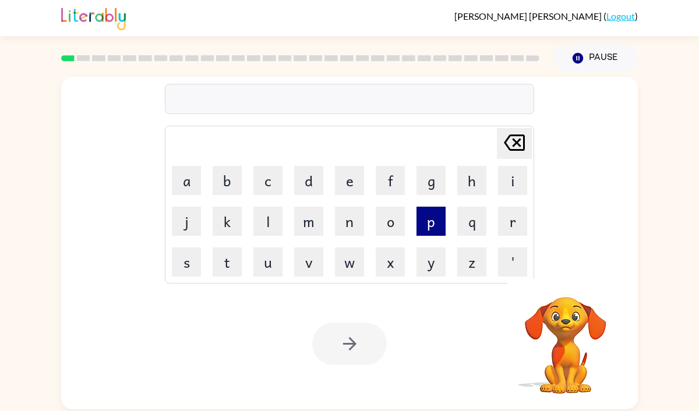
click at [426, 228] on button "p" at bounding box center [430, 221] width 29 height 29
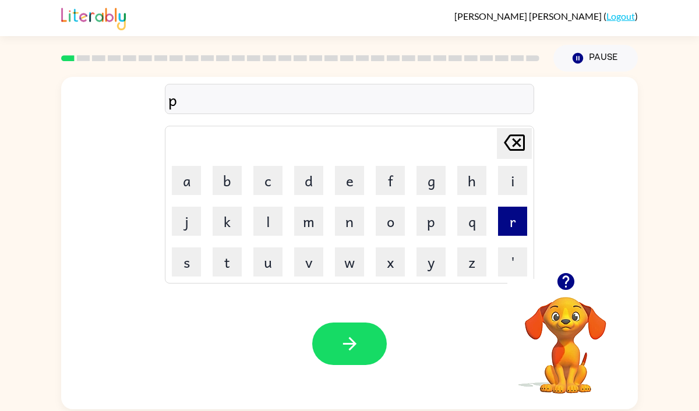
click at [505, 215] on button "r" at bounding box center [512, 221] width 29 height 29
click at [345, 180] on button "e" at bounding box center [349, 180] width 29 height 29
click at [389, 187] on button "f" at bounding box center [390, 180] width 29 height 29
click at [388, 215] on button "o" at bounding box center [390, 221] width 29 height 29
click at [523, 218] on button "r" at bounding box center [512, 221] width 29 height 29
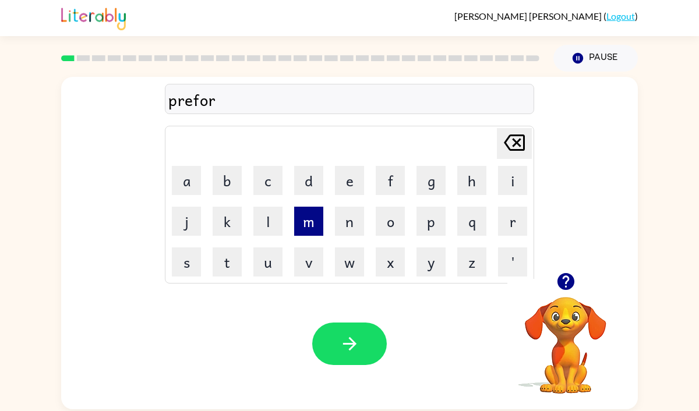
click at [318, 230] on button "m" at bounding box center [308, 221] width 29 height 29
click at [344, 178] on button "e" at bounding box center [349, 180] width 29 height 29
click at [517, 147] on icon "Delete Delete last character input" at bounding box center [514, 143] width 28 height 28
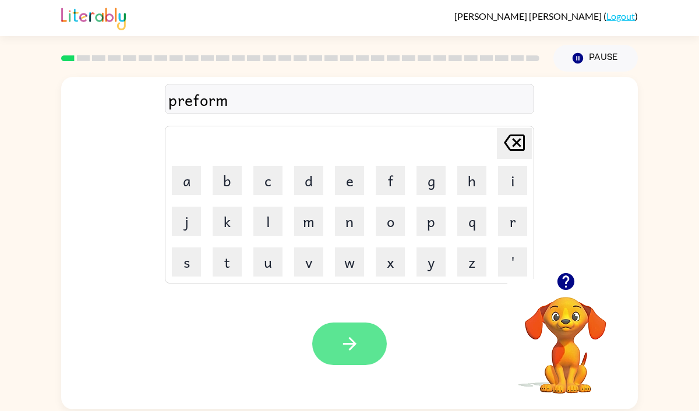
click at [344, 332] on button "button" at bounding box center [349, 344] width 75 height 43
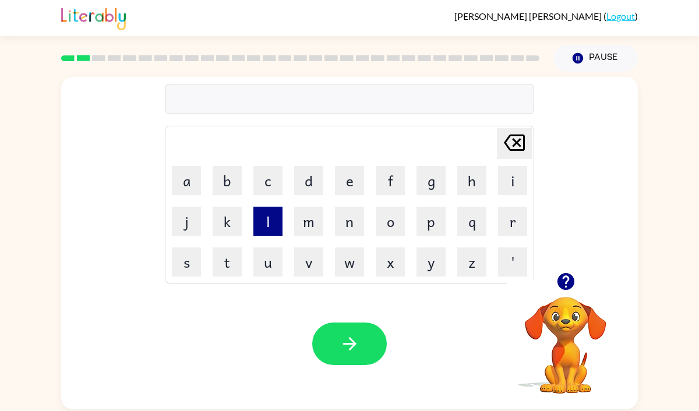
click at [270, 227] on button "l" at bounding box center [267, 221] width 29 height 29
click at [399, 220] on button "o" at bounding box center [390, 221] width 29 height 29
click at [274, 260] on button "u" at bounding box center [267, 262] width 29 height 29
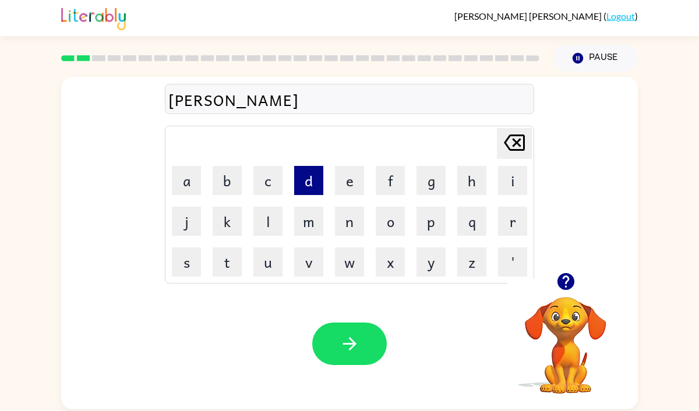
click at [312, 181] on button "d" at bounding box center [308, 180] width 29 height 29
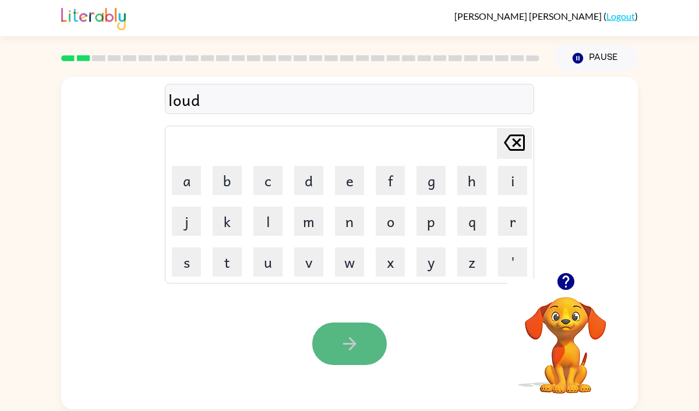
click at [327, 334] on button "button" at bounding box center [349, 344] width 75 height 43
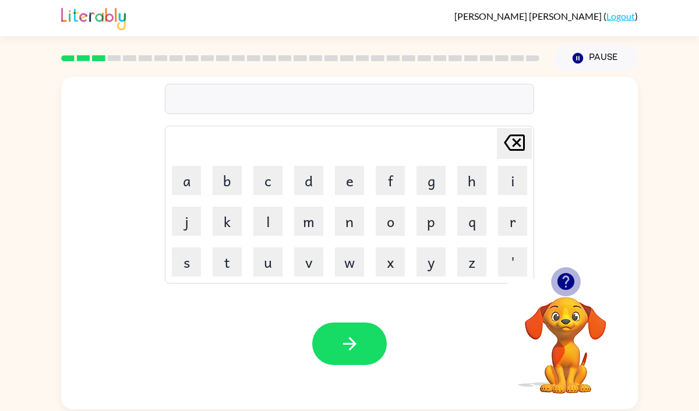
click at [567, 288] on icon "button" at bounding box center [565, 281] width 17 height 17
click at [387, 188] on button "f" at bounding box center [390, 180] width 29 height 29
click at [525, 190] on button "i" at bounding box center [512, 180] width 29 height 29
click at [513, 215] on button "r" at bounding box center [512, 221] width 29 height 29
click at [339, 184] on button "e" at bounding box center [349, 180] width 29 height 29
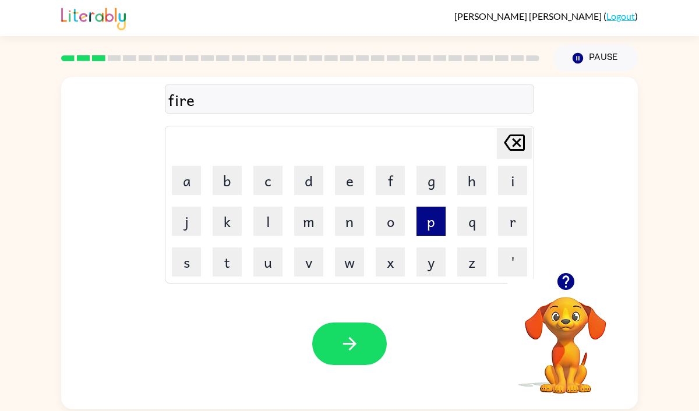
click at [427, 228] on button "p" at bounding box center [430, 221] width 29 height 29
click at [193, 100] on div "firep" at bounding box center [349, 99] width 362 height 24
click at [195, 101] on div "firep" at bounding box center [349, 99] width 362 height 24
click at [226, 107] on div "firep" at bounding box center [349, 99] width 362 height 24
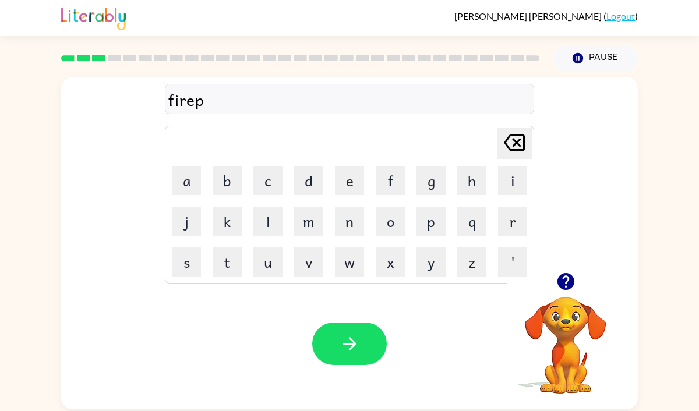
click at [513, 144] on icon "Delete Delete last character input" at bounding box center [514, 143] width 28 height 28
click at [437, 226] on button "p" at bounding box center [430, 221] width 29 height 29
click at [514, 142] on icon at bounding box center [514, 143] width 21 height 16
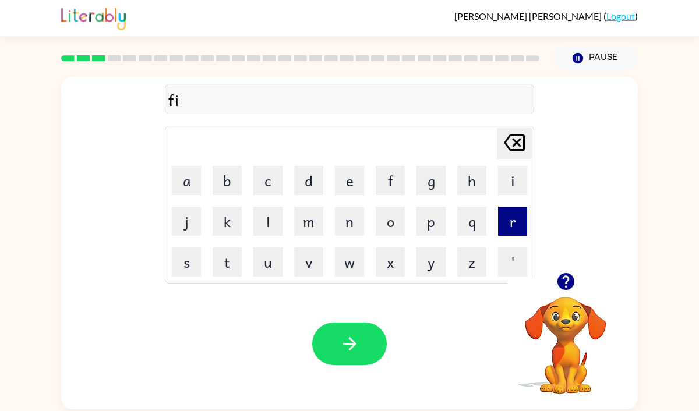
click at [509, 220] on button "r" at bounding box center [512, 221] width 29 height 29
click at [347, 174] on button "e" at bounding box center [349, 180] width 29 height 29
click at [434, 217] on button "p" at bounding box center [430, 221] width 29 height 29
click at [383, 224] on button "o" at bounding box center [390, 221] width 29 height 29
click at [512, 229] on button "r" at bounding box center [512, 221] width 29 height 29
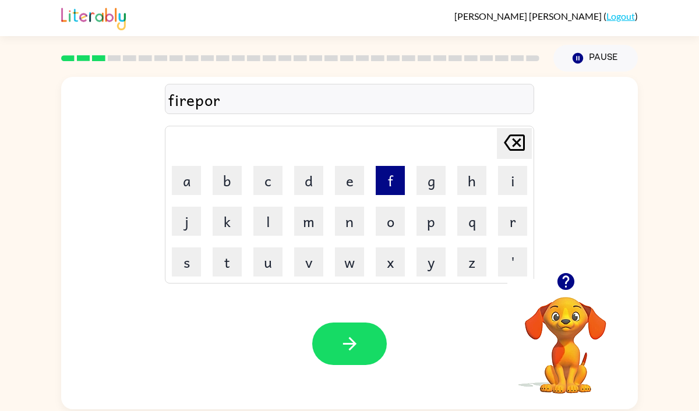
click at [395, 185] on button "f" at bounding box center [390, 180] width 29 height 29
click at [395, 186] on button "f" at bounding box center [390, 180] width 29 height 29
click at [515, 156] on div "Delete Delete last character input" at bounding box center [514, 144] width 28 height 30
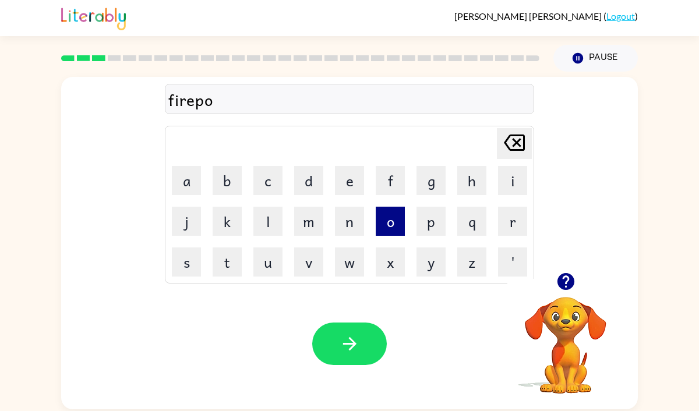
click at [394, 212] on button "o" at bounding box center [390, 221] width 29 height 29
click at [517, 146] on icon "Delete Delete last character input" at bounding box center [514, 143] width 28 height 28
click at [348, 176] on button "e" at bounding box center [349, 180] width 29 height 29
click at [513, 218] on button "r" at bounding box center [512, 221] width 29 height 29
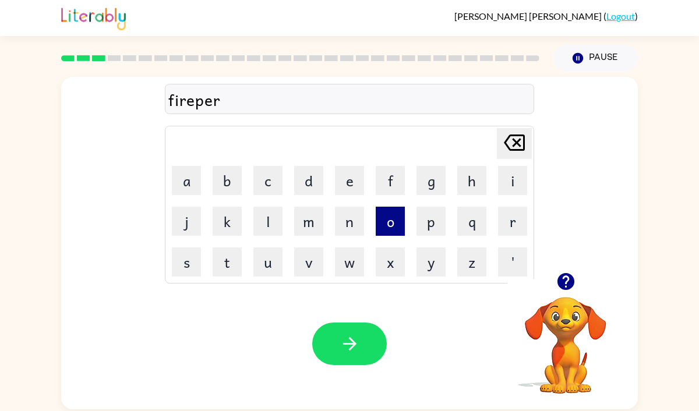
click at [389, 225] on button "o" at bounding box center [390, 221] width 29 height 29
click at [393, 182] on button "f" at bounding box center [390, 180] width 29 height 29
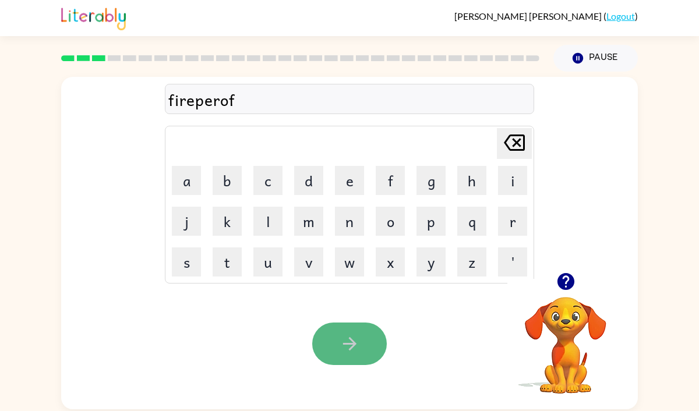
click at [342, 337] on icon "button" at bounding box center [350, 344] width 20 height 20
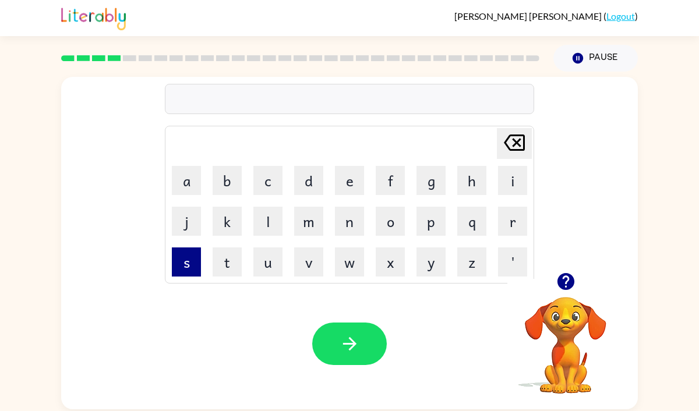
click at [188, 260] on button "s" at bounding box center [186, 262] width 29 height 29
click at [263, 188] on button "c" at bounding box center [267, 180] width 29 height 29
click at [355, 188] on button "e" at bounding box center [349, 180] width 29 height 29
click at [508, 230] on button "r" at bounding box center [512, 221] width 29 height 29
click at [559, 277] on icon "button" at bounding box center [565, 281] width 17 height 17
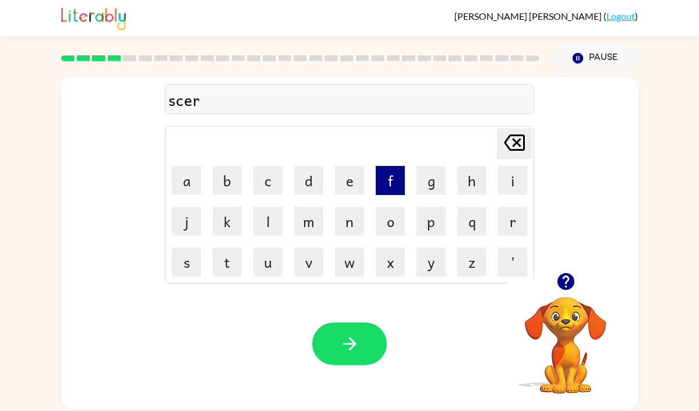
click at [388, 179] on button "f" at bounding box center [390, 180] width 29 height 29
click at [507, 146] on icon at bounding box center [514, 143] width 21 height 16
click at [347, 264] on button "w" at bounding box center [349, 262] width 29 height 29
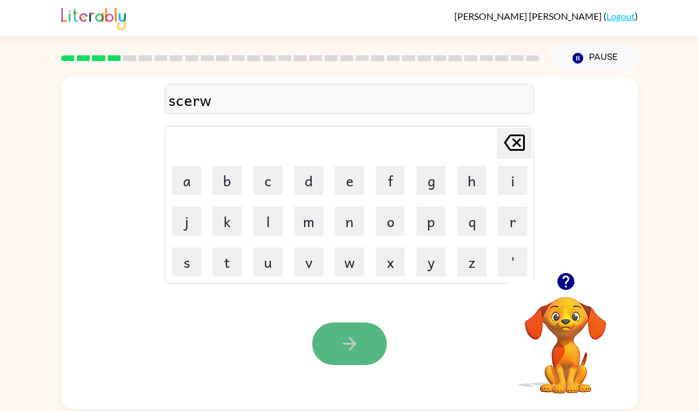
click at [335, 340] on button "button" at bounding box center [349, 344] width 75 height 43
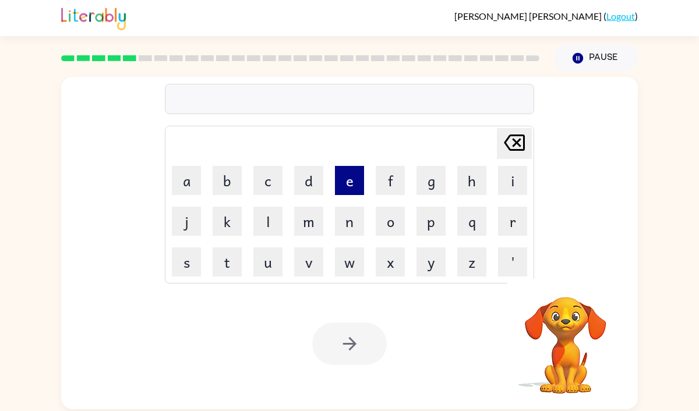
click at [348, 192] on button "e" at bounding box center [349, 180] width 29 height 29
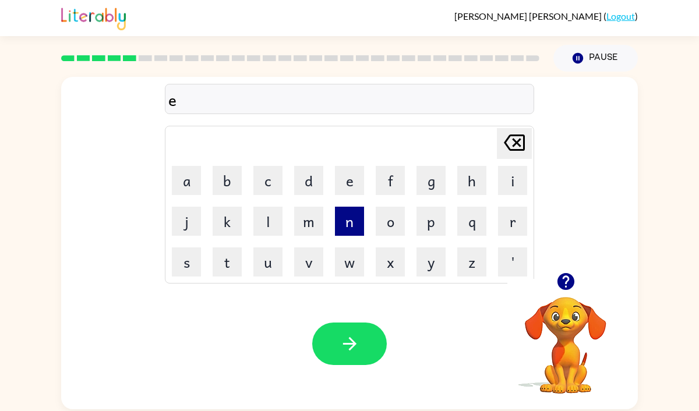
click at [347, 220] on button "n" at bounding box center [349, 221] width 29 height 29
click at [401, 211] on button "o" at bounding box center [390, 221] width 29 height 29
click at [516, 225] on button "r" at bounding box center [512, 221] width 29 height 29
click at [306, 218] on button "m" at bounding box center [308, 221] width 29 height 29
click at [504, 182] on button "i" at bounding box center [512, 180] width 29 height 29
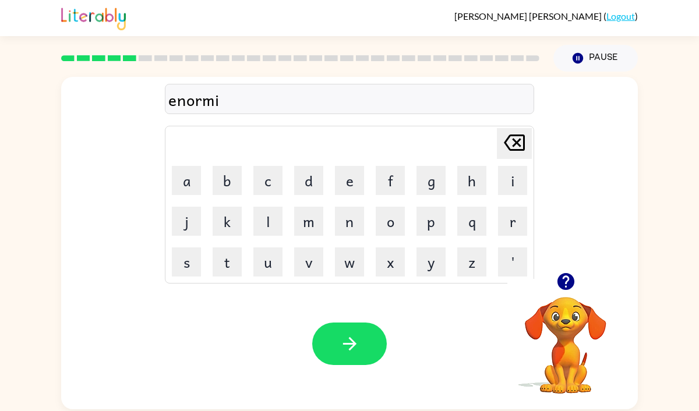
click at [179, 281] on div "Your browser must support playing .mp4 files to use Literably. Please try using…" at bounding box center [349, 343] width 577 height 131
click at [181, 273] on button "s" at bounding box center [186, 262] width 29 height 29
click at [566, 290] on icon "button" at bounding box center [566, 281] width 20 height 20
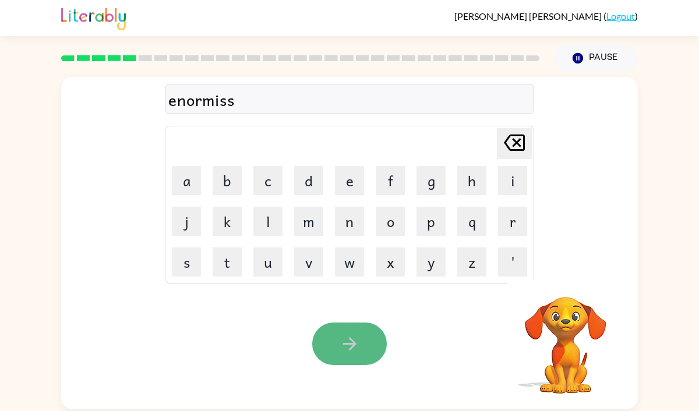
click at [345, 347] on icon "button" at bounding box center [350, 344] width 20 height 20
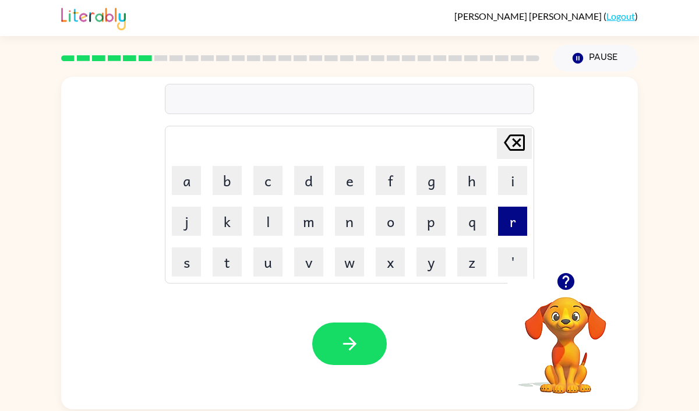
click at [524, 220] on button "r" at bounding box center [512, 221] width 29 height 29
click at [356, 179] on button "e" at bounding box center [349, 180] width 29 height 29
click at [317, 216] on button "m" at bounding box center [308, 221] width 29 height 29
click at [518, 183] on button "i" at bounding box center [512, 180] width 29 height 29
click at [345, 229] on button "n" at bounding box center [349, 221] width 29 height 29
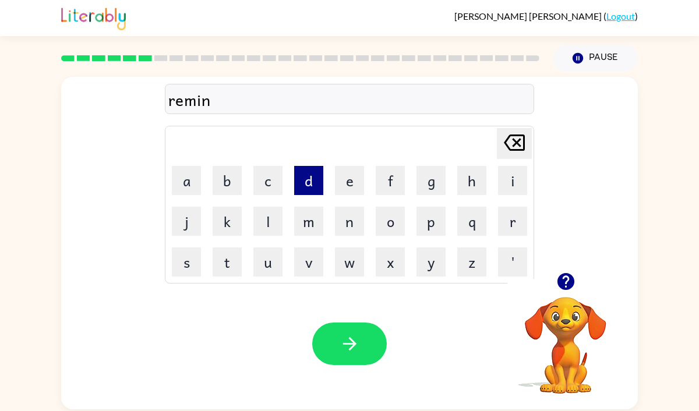
click at [303, 185] on button "d" at bounding box center [308, 180] width 29 height 29
click at [344, 172] on button "e" at bounding box center [349, 180] width 29 height 29
click at [510, 152] on icon "Delete Delete last character input" at bounding box center [514, 143] width 28 height 28
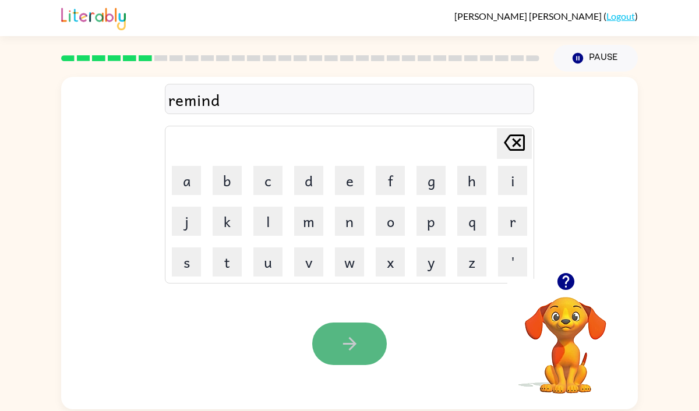
click at [370, 335] on button "button" at bounding box center [349, 344] width 75 height 43
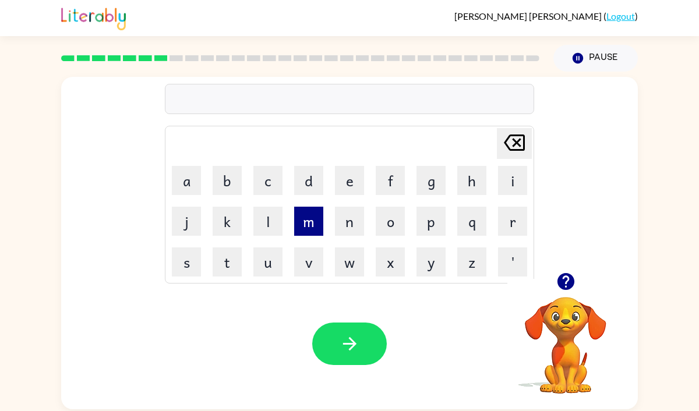
click at [316, 223] on button "m" at bounding box center [308, 221] width 29 height 29
click at [181, 183] on button "a" at bounding box center [186, 180] width 29 height 29
click at [436, 222] on button "p" at bounding box center [430, 221] width 29 height 29
click at [271, 210] on button "l" at bounding box center [267, 221] width 29 height 29
click at [349, 187] on button "e" at bounding box center [349, 180] width 29 height 29
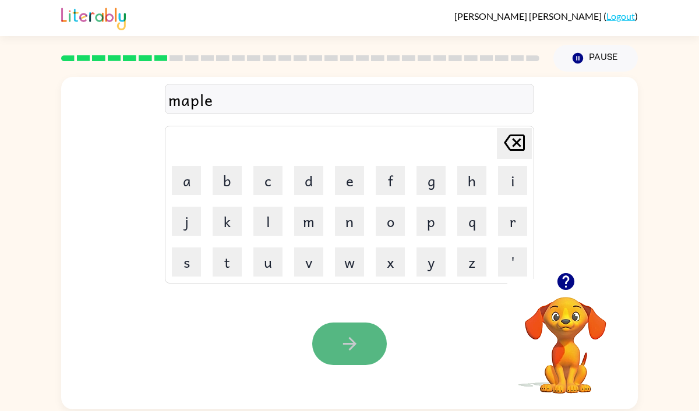
click at [356, 329] on button "button" at bounding box center [349, 344] width 75 height 43
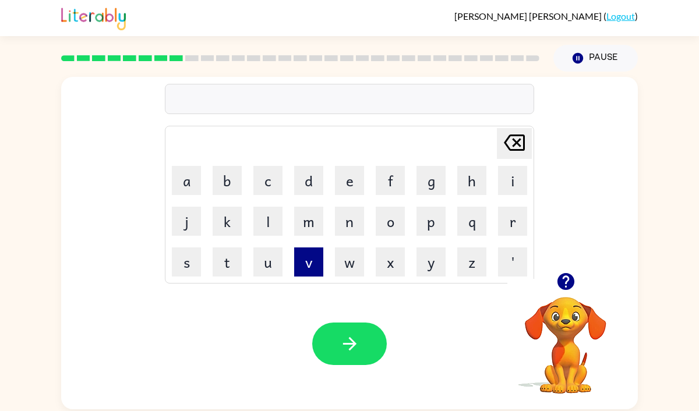
click at [307, 263] on button "v" at bounding box center [308, 262] width 29 height 29
click at [518, 192] on button "i" at bounding box center [512, 180] width 29 height 29
click at [177, 253] on button "s" at bounding box center [186, 262] width 29 height 29
click at [190, 185] on button "a" at bounding box center [186, 180] width 29 height 29
click at [221, 183] on button "b" at bounding box center [227, 180] width 29 height 29
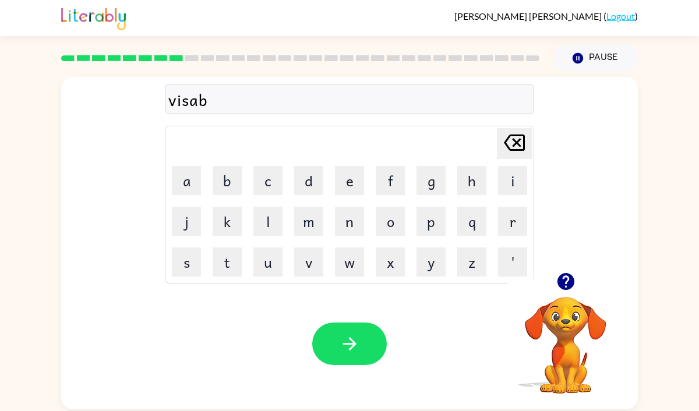
click at [287, 217] on td "l" at bounding box center [268, 222] width 40 height 40
click at [277, 220] on button "l" at bounding box center [267, 221] width 29 height 29
click at [344, 188] on button "e" at bounding box center [349, 180] width 29 height 29
click at [367, 329] on button "button" at bounding box center [349, 344] width 75 height 43
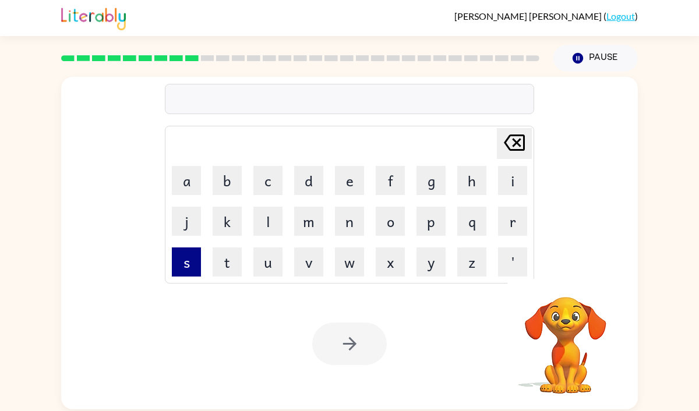
click at [183, 255] on button "s" at bounding box center [186, 262] width 29 height 29
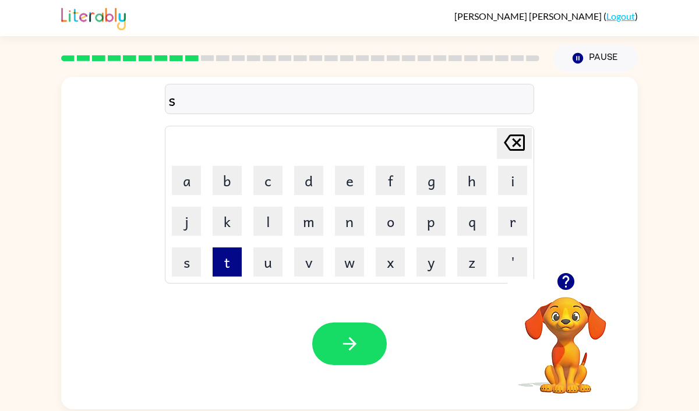
click at [217, 273] on button "t" at bounding box center [227, 262] width 29 height 29
click at [196, 174] on button "a" at bounding box center [186, 180] width 29 height 29
type button "a"
click at [196, 328] on div "Your browser must support playing .mp4 files to use Literably. Please try using…" at bounding box center [349, 343] width 577 height 131
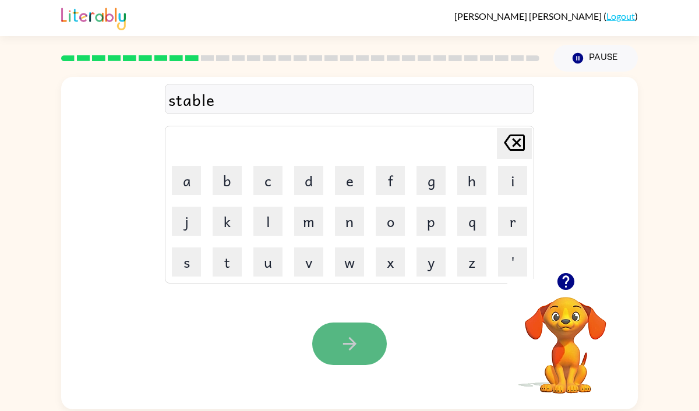
click at [330, 352] on button "button" at bounding box center [349, 344] width 75 height 43
click at [353, 362] on button "button" at bounding box center [349, 344] width 75 height 43
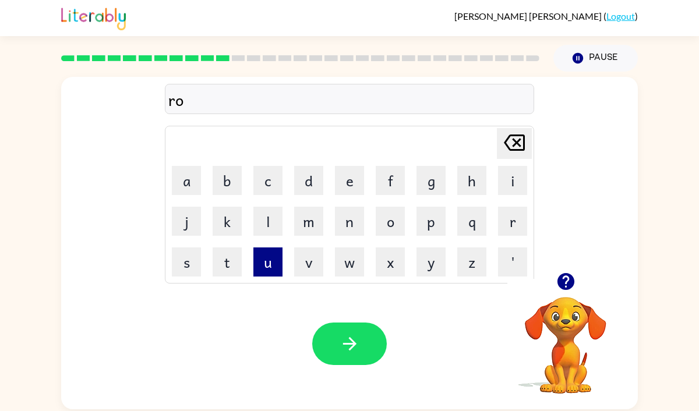
click at [274, 271] on button "u" at bounding box center [267, 262] width 29 height 29
click at [234, 181] on button "b" at bounding box center [227, 180] width 29 height 29
click at [519, 137] on icon "Delete Delete last character input" at bounding box center [514, 143] width 28 height 28
click at [225, 186] on button "b" at bounding box center [227, 180] width 29 height 29
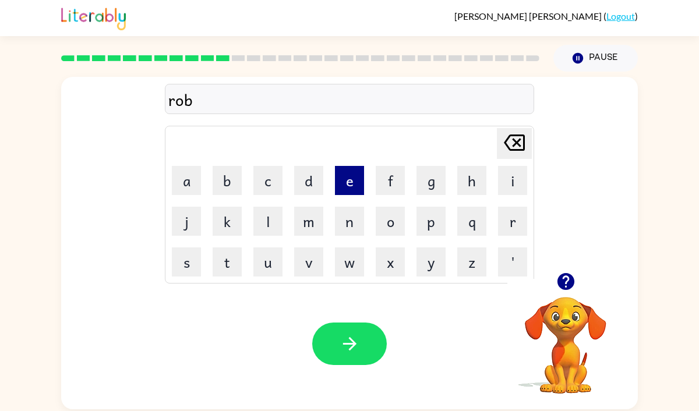
click at [342, 177] on button "e" at bounding box center [349, 180] width 29 height 29
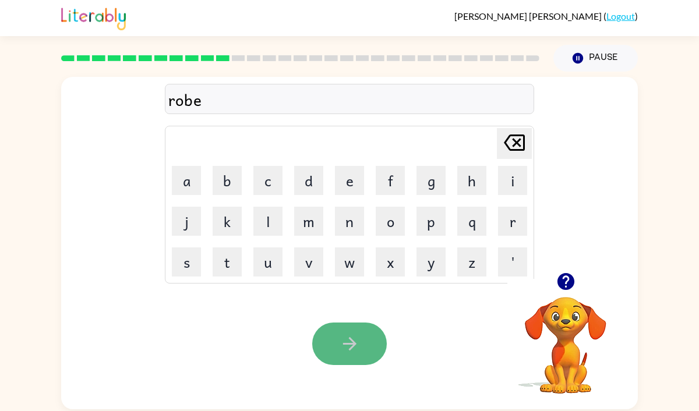
click at [346, 342] on icon "button" at bounding box center [350, 344] width 20 height 20
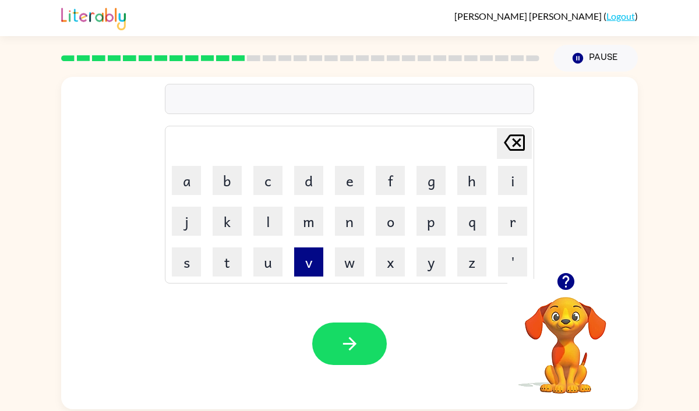
click at [305, 266] on button "v" at bounding box center [308, 262] width 29 height 29
click at [384, 220] on button "o" at bounding box center [390, 221] width 29 height 29
click at [266, 218] on button "l" at bounding box center [267, 221] width 29 height 29
click at [274, 256] on button "u" at bounding box center [267, 262] width 29 height 29
click at [312, 224] on button "m" at bounding box center [308, 221] width 29 height 29
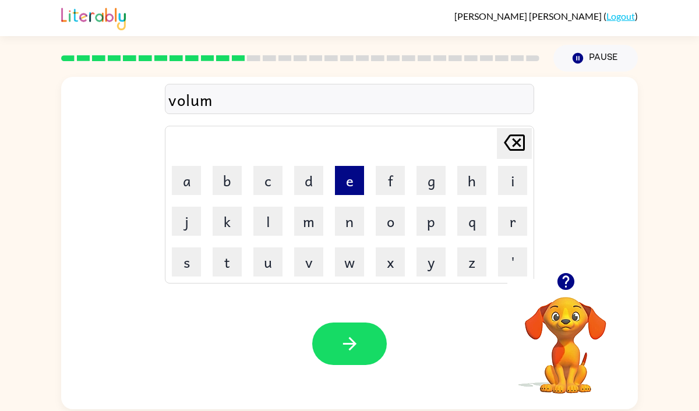
click at [347, 180] on button "e" at bounding box center [349, 180] width 29 height 29
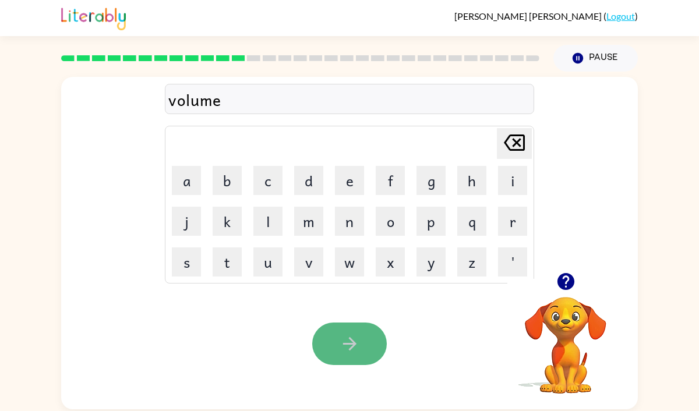
click at [354, 347] on icon "button" at bounding box center [350, 344] width 20 height 20
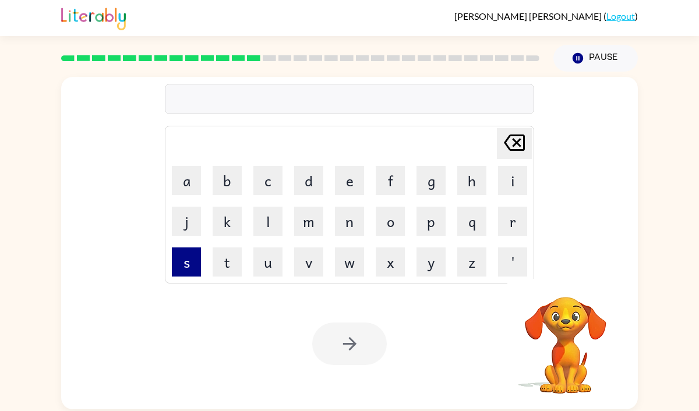
click at [181, 266] on button "s" at bounding box center [186, 262] width 29 height 29
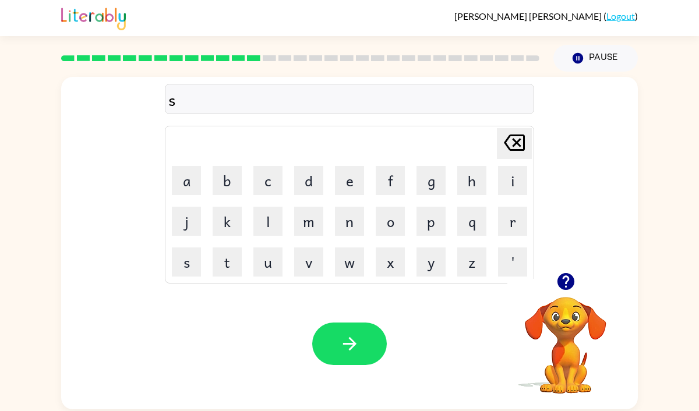
type button "s"
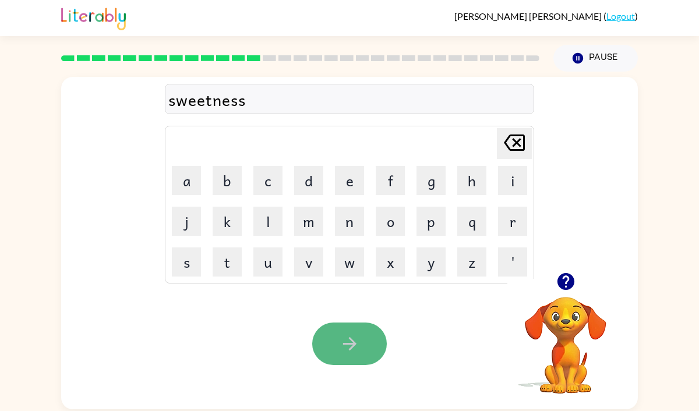
click at [331, 348] on button "button" at bounding box center [349, 344] width 75 height 43
click at [340, 345] on icon "button" at bounding box center [350, 344] width 20 height 20
click at [366, 351] on button "button" at bounding box center [349, 344] width 75 height 43
click at [337, 349] on button "button" at bounding box center [349, 344] width 75 height 43
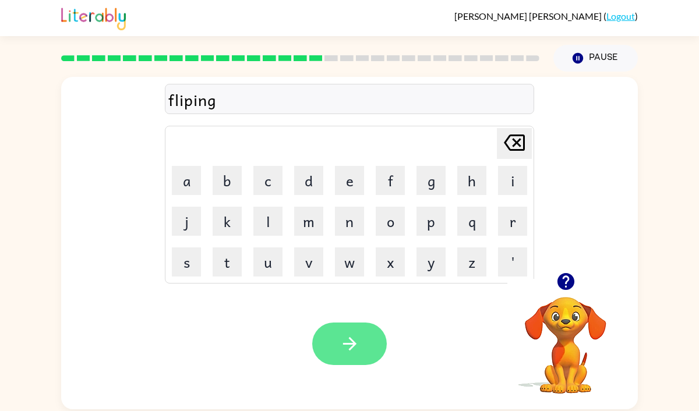
click at [333, 330] on button "button" at bounding box center [349, 344] width 75 height 43
click at [349, 349] on icon "button" at bounding box center [348, 343] width 13 height 13
click at [333, 355] on button "button" at bounding box center [349, 344] width 75 height 43
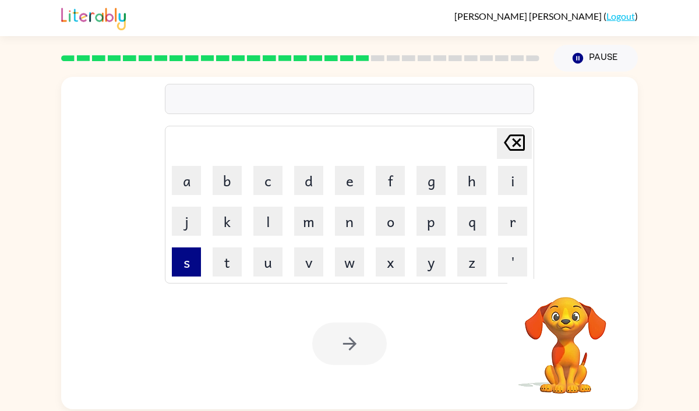
click at [189, 256] on button "s" at bounding box center [186, 262] width 29 height 29
click at [421, 224] on button "p" at bounding box center [430, 221] width 29 height 29
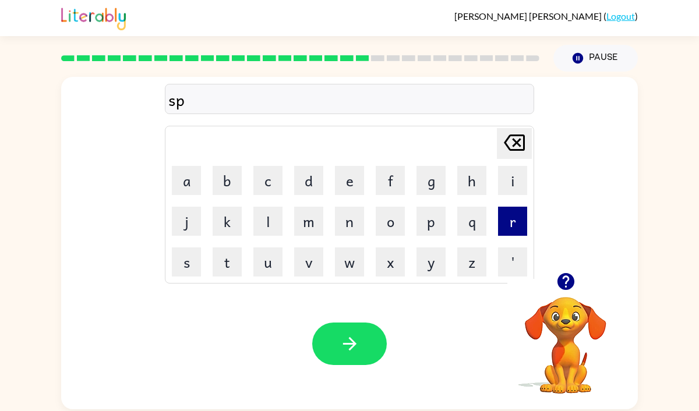
click at [515, 226] on button "r" at bounding box center [512, 221] width 29 height 29
click at [513, 194] on button "i" at bounding box center [512, 180] width 29 height 29
click at [342, 231] on button "n" at bounding box center [349, 221] width 29 height 29
type button "n"
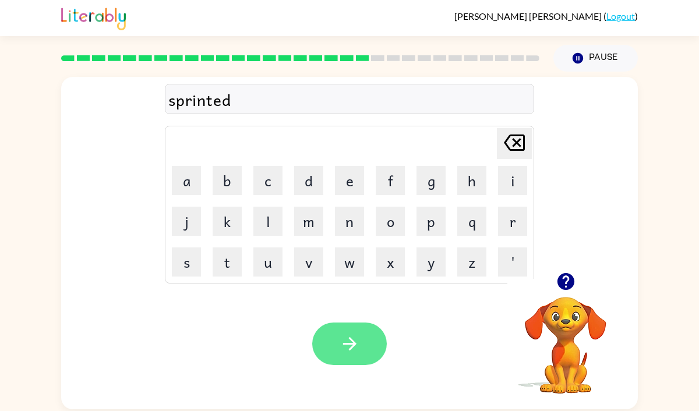
click at [332, 347] on button "button" at bounding box center [349, 344] width 75 height 43
click at [345, 355] on button "button" at bounding box center [349, 344] width 75 height 43
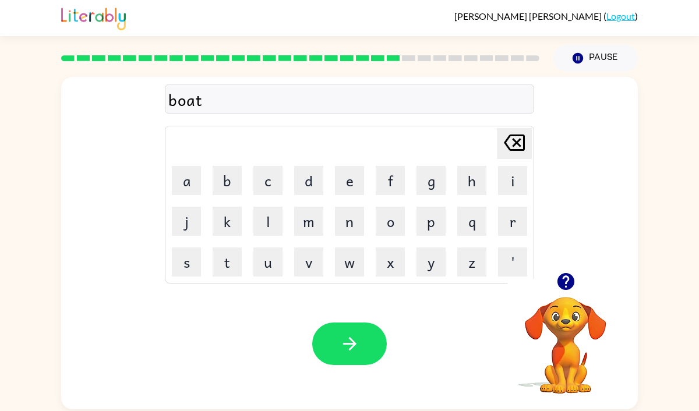
click at [250, 93] on div "boat" at bounding box center [349, 99] width 362 height 24
click at [344, 348] on icon "button" at bounding box center [350, 344] width 20 height 20
click at [315, 349] on button "button" at bounding box center [349, 344] width 75 height 43
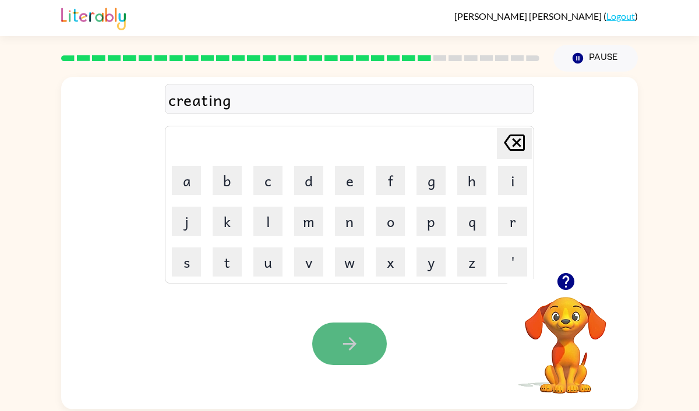
click at [333, 361] on button "button" at bounding box center [349, 344] width 75 height 43
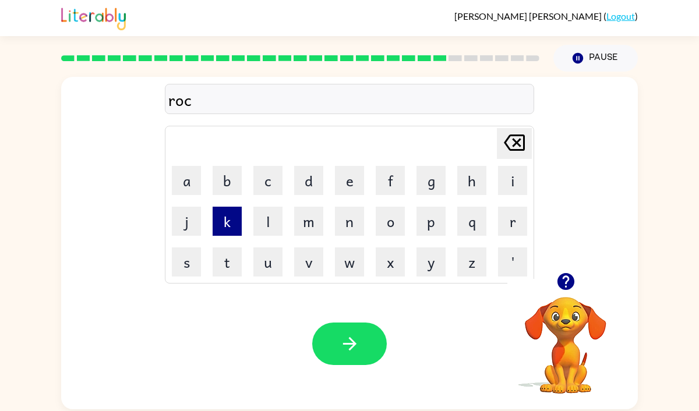
click at [215, 214] on button "k" at bounding box center [227, 221] width 29 height 29
type button "k"
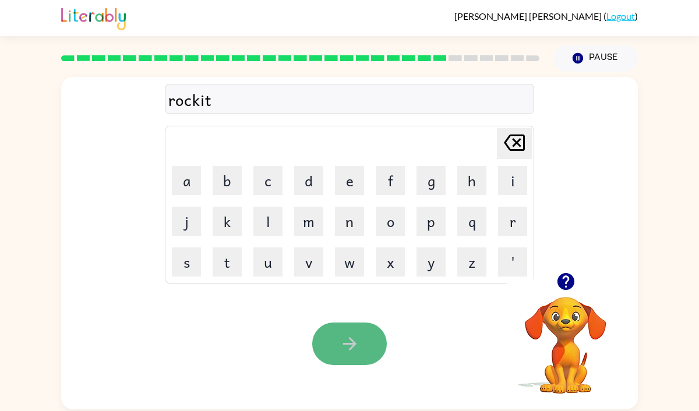
click at [351, 336] on icon "button" at bounding box center [350, 344] width 20 height 20
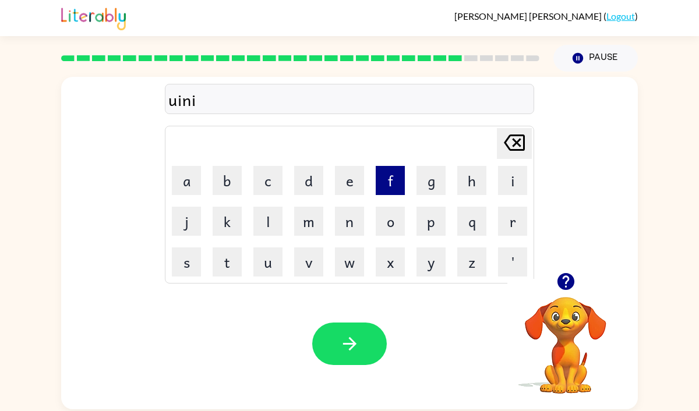
click at [392, 176] on button "f" at bounding box center [390, 180] width 29 height 29
click at [391, 228] on button "o" at bounding box center [390, 221] width 29 height 29
click at [513, 224] on button "r" at bounding box center [512, 221] width 29 height 29
click at [305, 234] on button "m" at bounding box center [308, 221] width 29 height 29
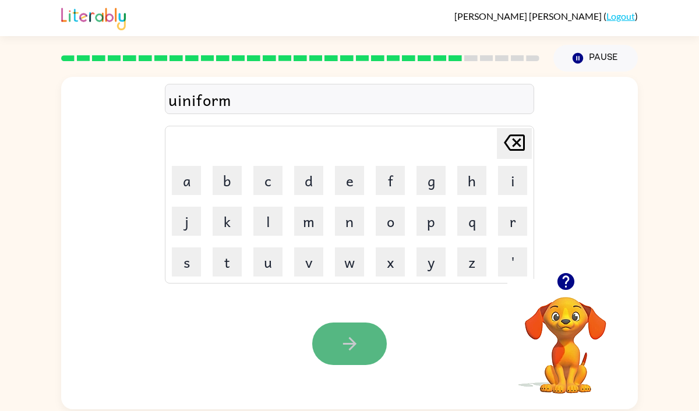
click at [340, 351] on icon "button" at bounding box center [350, 344] width 20 height 20
click at [326, 362] on button "button" at bounding box center [349, 344] width 75 height 43
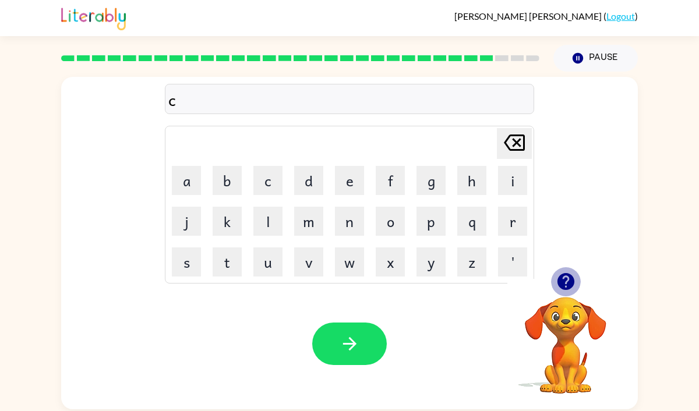
click at [573, 274] on icon "button" at bounding box center [566, 281] width 20 height 20
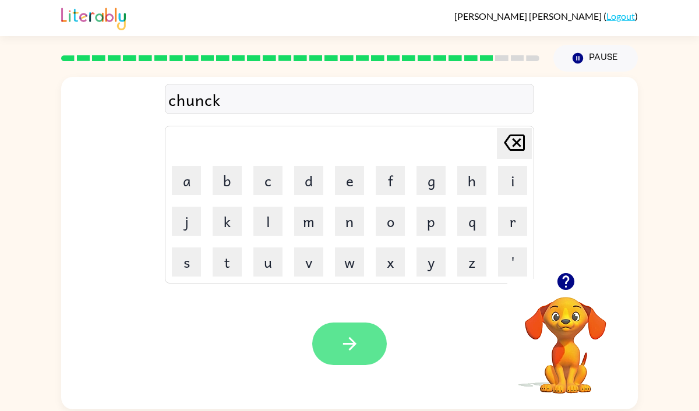
click at [323, 356] on button "button" at bounding box center [349, 344] width 75 height 43
click at [354, 337] on icon "button" at bounding box center [350, 344] width 20 height 20
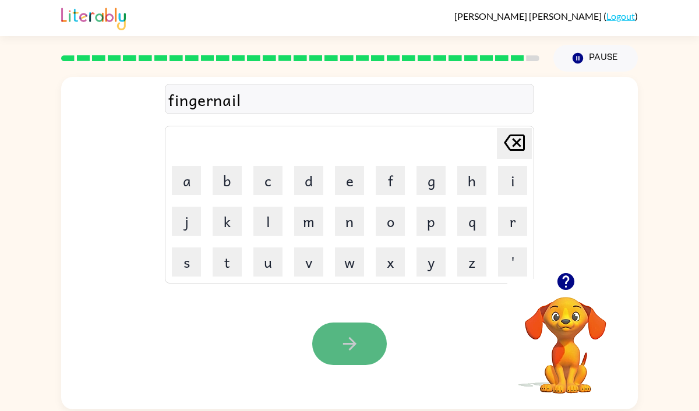
click at [365, 330] on button "button" at bounding box center [349, 344] width 75 height 43
